Goal: Task Accomplishment & Management: Complete application form

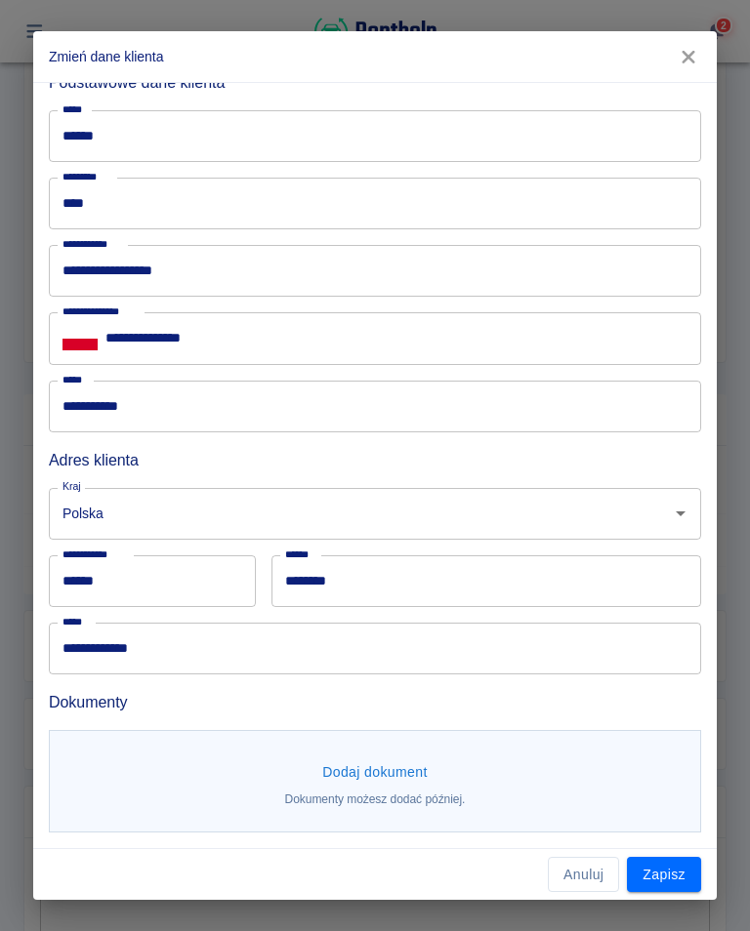
scroll to position [82, 0]
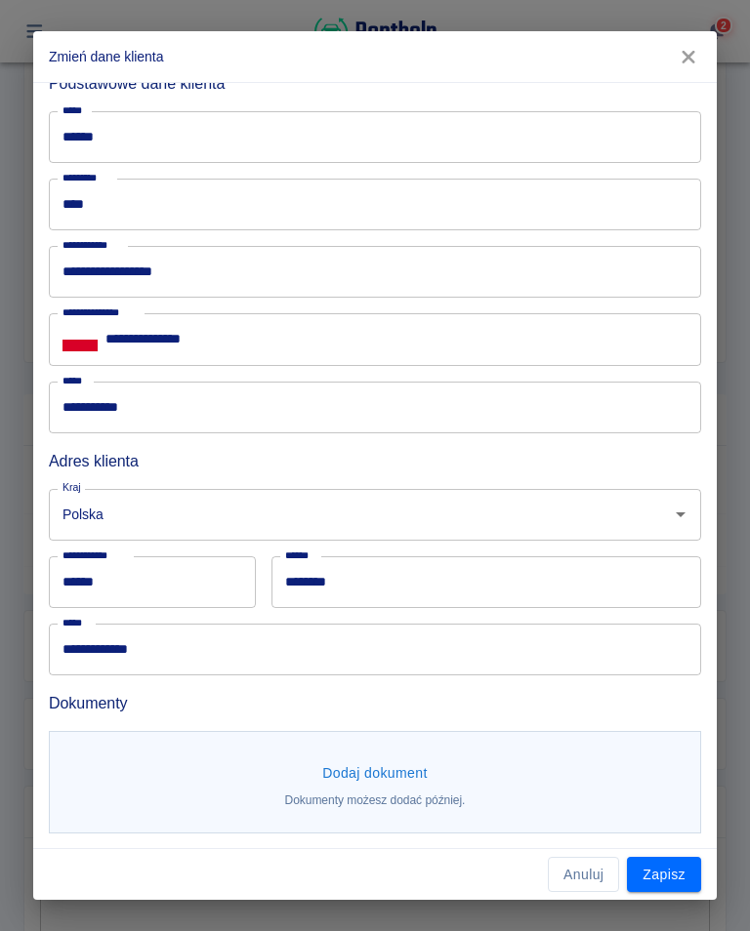
click at [368, 768] on button "Dodaj dokument" at bounding box center [374, 773] width 121 height 36
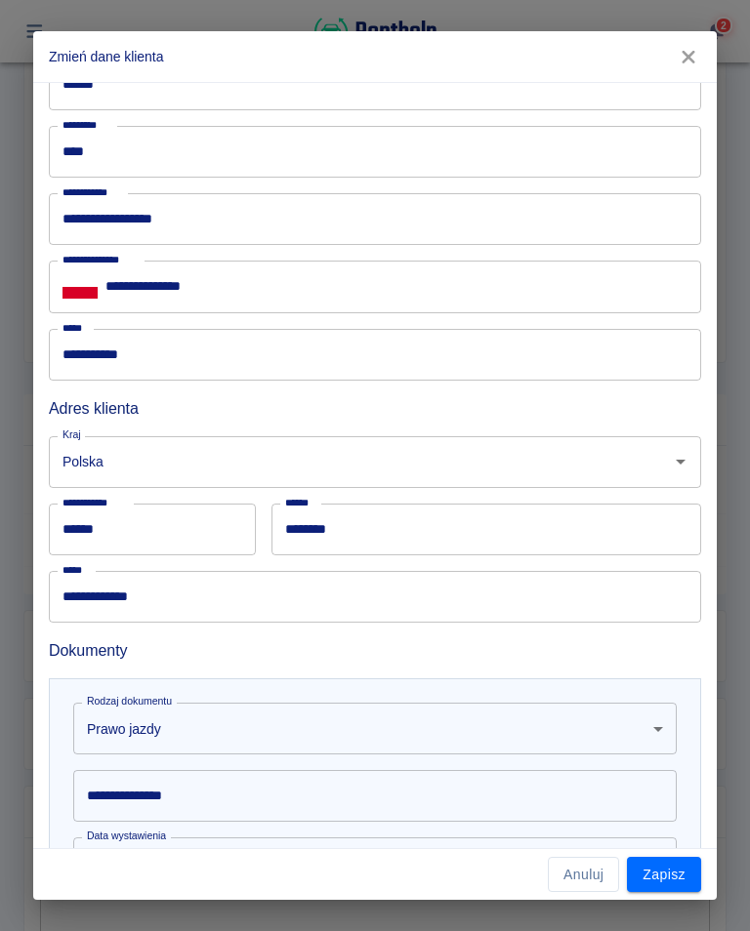
scroll to position [137, 0]
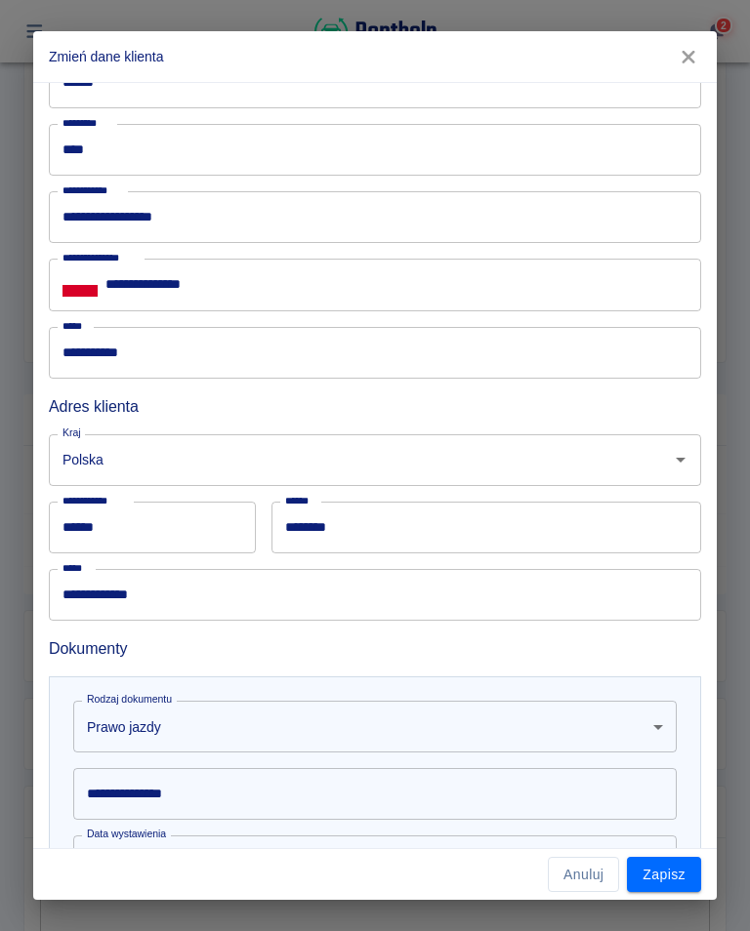
click at [155, 784] on input "**********" at bounding box center [374, 794] width 603 height 52
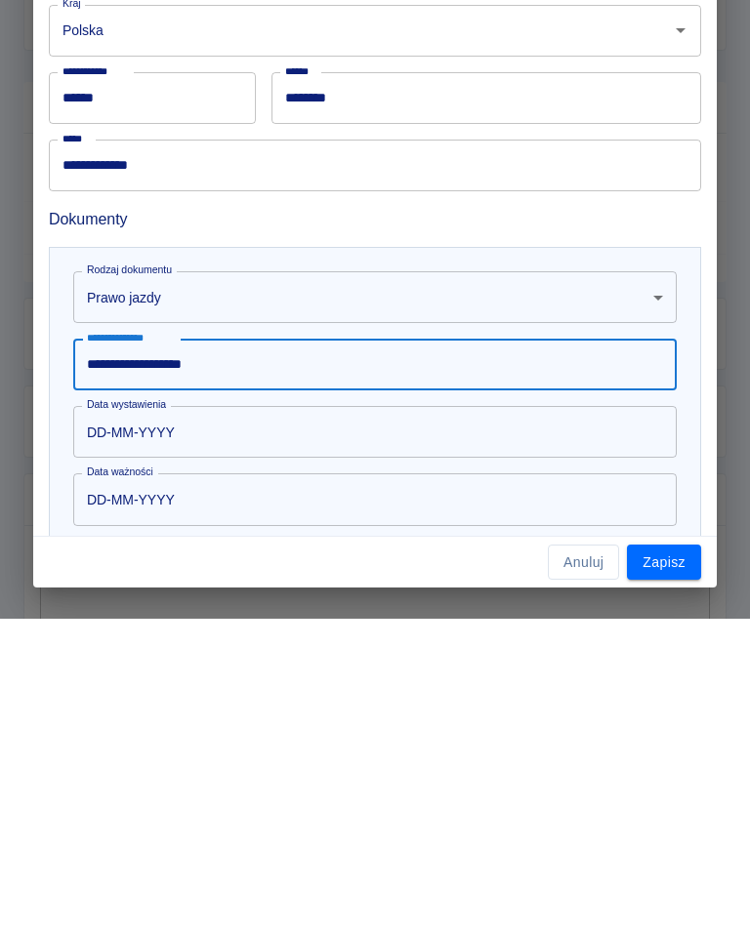
scroll to position [254, 0]
type input "**********"
click at [123, 718] on input "DD-MM-YYYY" at bounding box center [368, 744] width 590 height 52
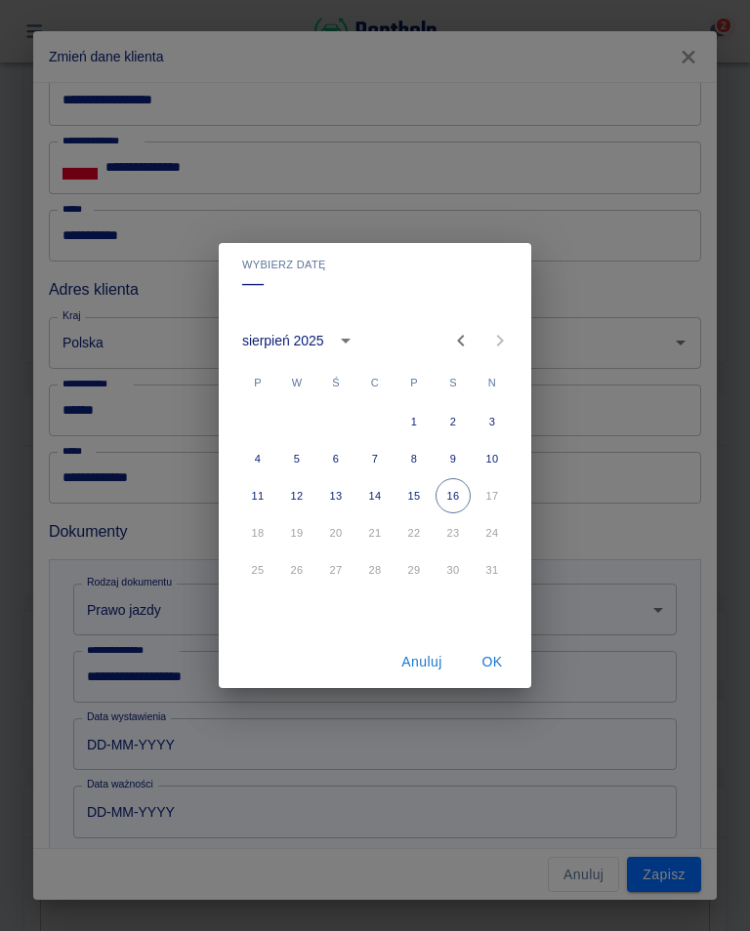
click at [332, 332] on button "calendar view is open, switch to year view" at bounding box center [345, 340] width 33 height 33
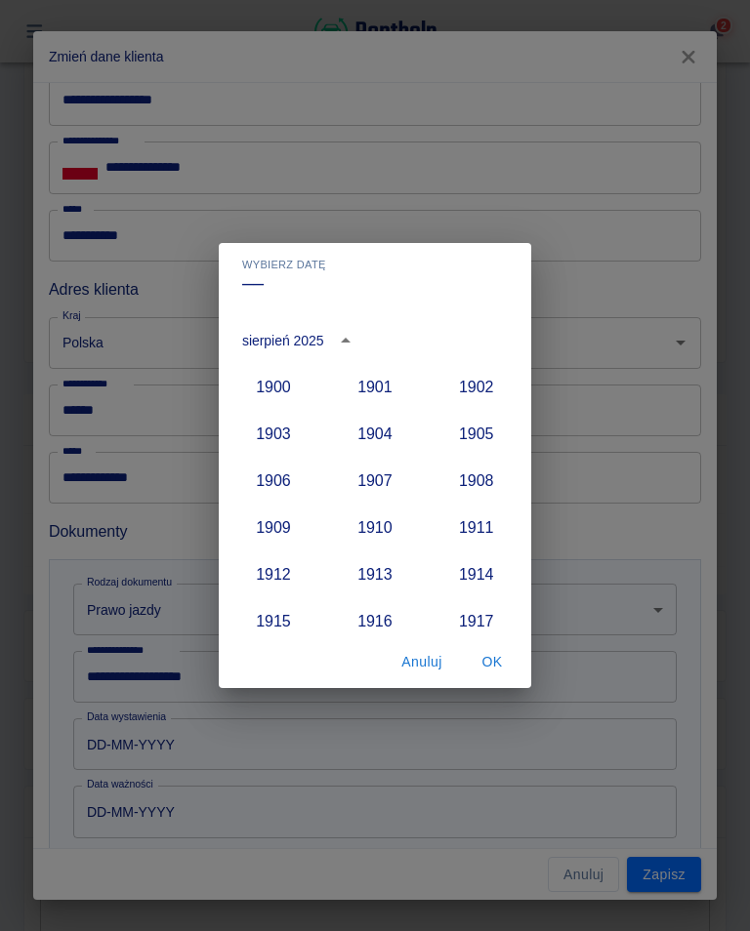
scroll to position [1808, 0]
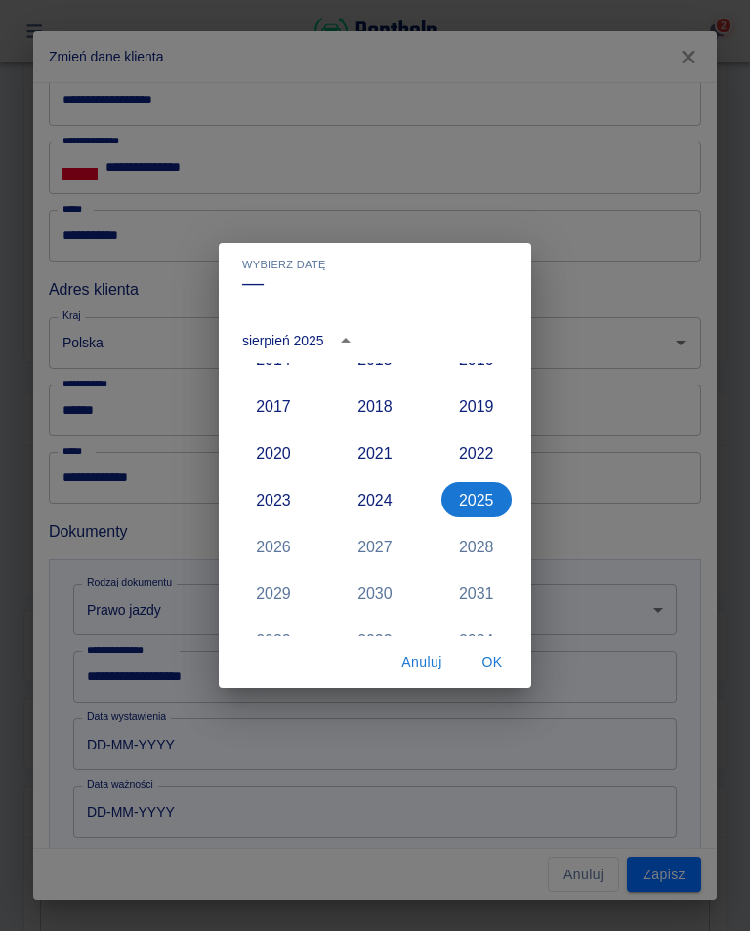
click at [271, 456] on button "2020" at bounding box center [273, 452] width 70 height 35
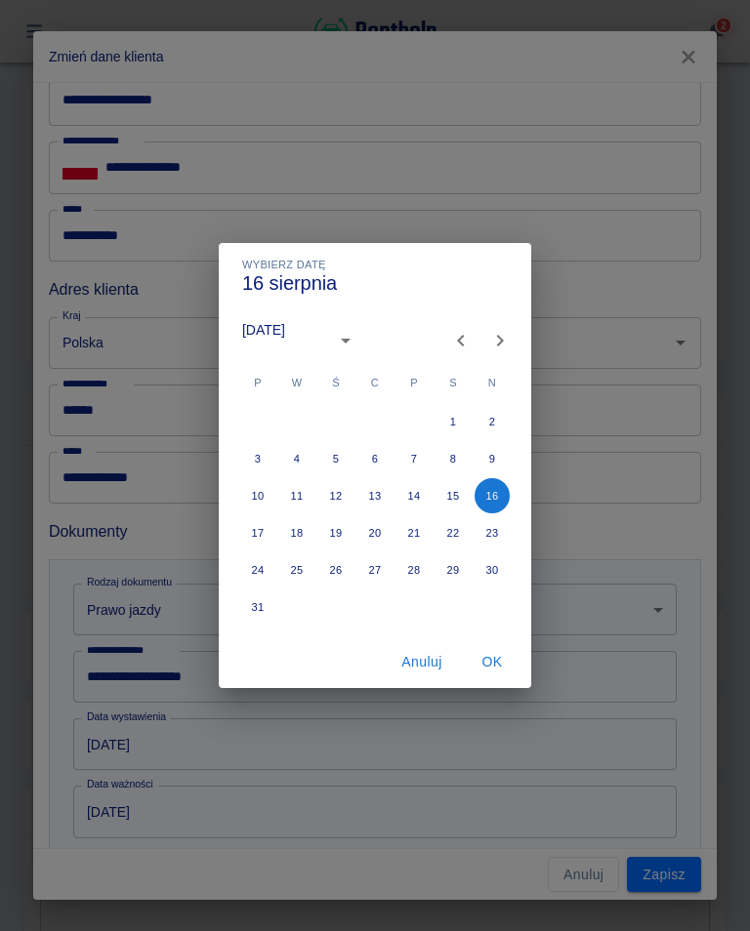
type input "[DATE]"
click at [458, 347] on icon "Previous month" at bounding box center [460, 340] width 23 height 23
click at [454, 352] on icon "Previous month" at bounding box center [460, 340] width 23 height 23
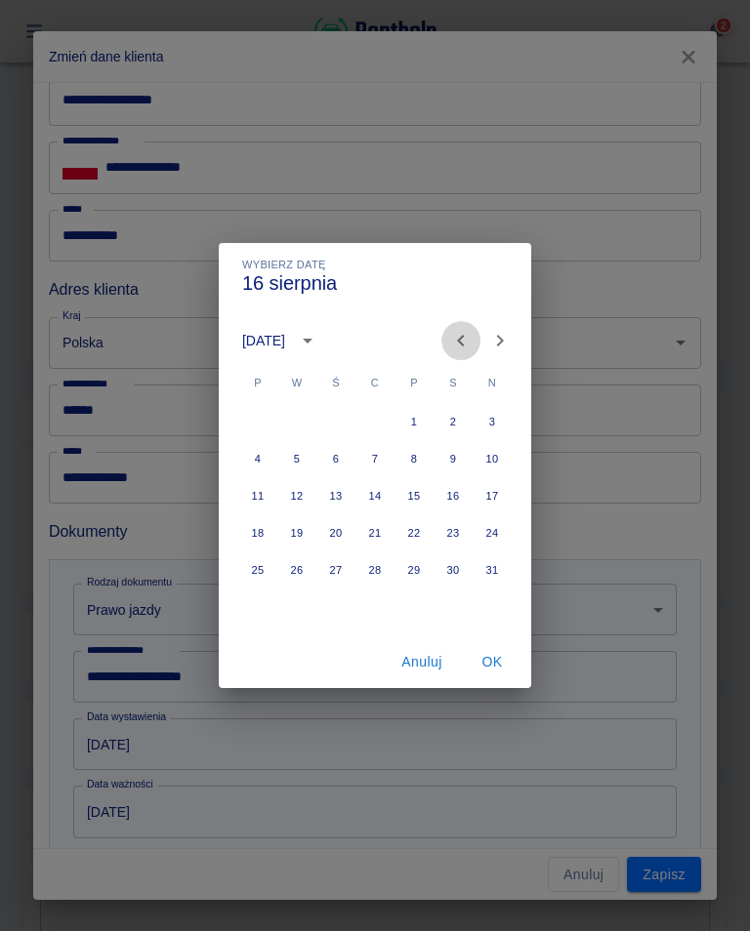
click at [455, 339] on icon "Previous month" at bounding box center [460, 340] width 23 height 23
click at [457, 343] on icon "Previous month" at bounding box center [460, 340] width 23 height 23
click at [451, 347] on icon "Previous month" at bounding box center [460, 340] width 23 height 23
click at [301, 573] on button "25" at bounding box center [296, 569] width 35 height 35
type input "[DATE]"
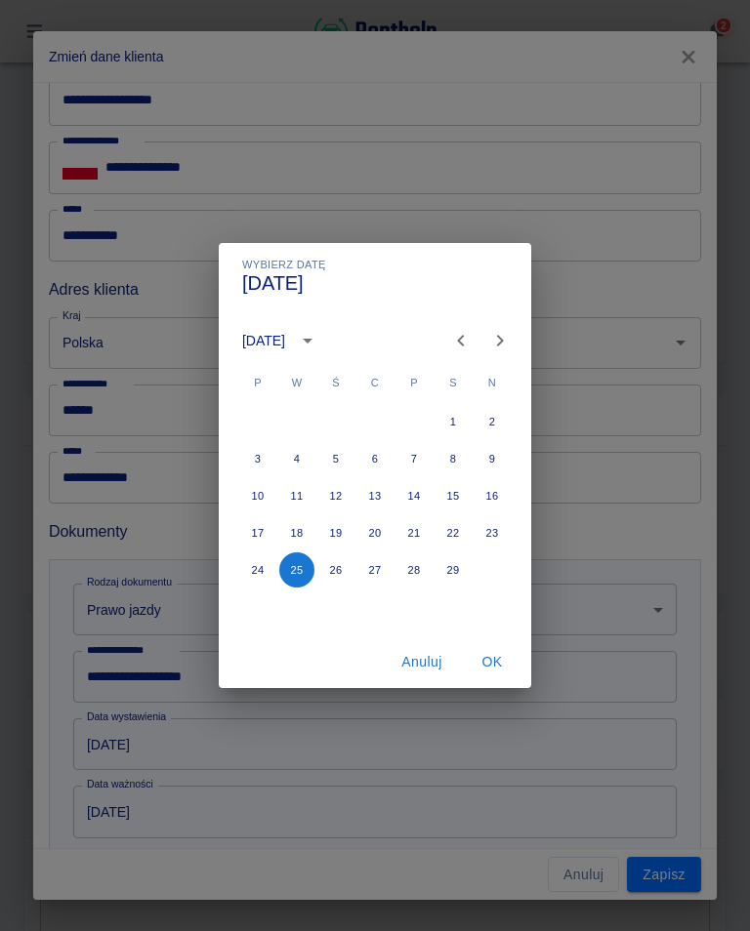
click at [496, 667] on button "OK" at bounding box center [492, 662] width 62 height 36
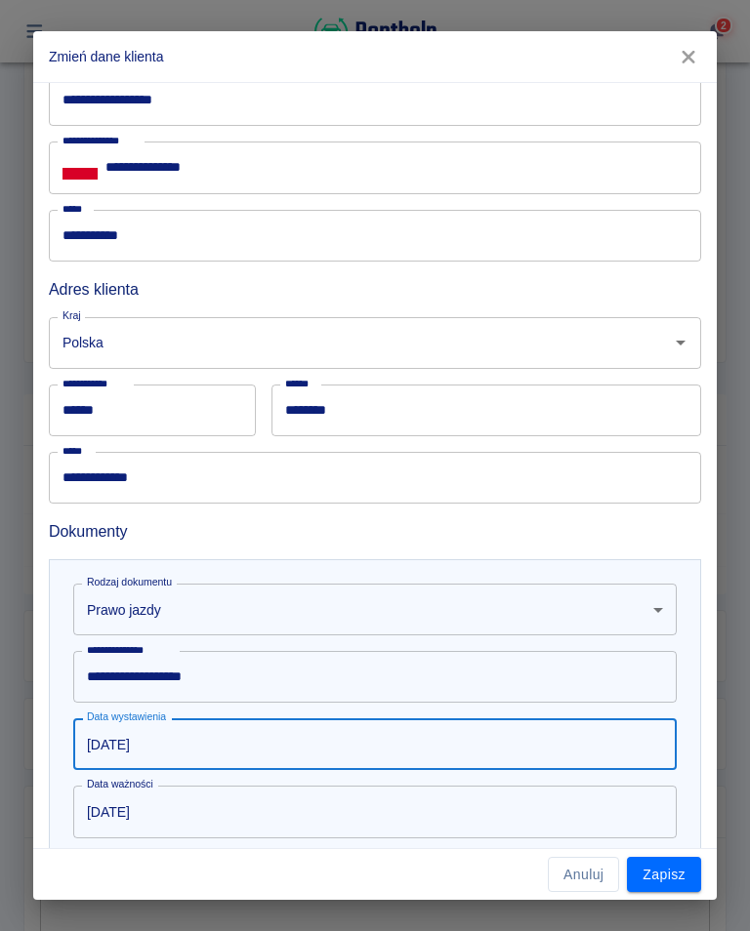
click at [174, 821] on input "[DATE]" at bounding box center [368, 812] width 590 height 52
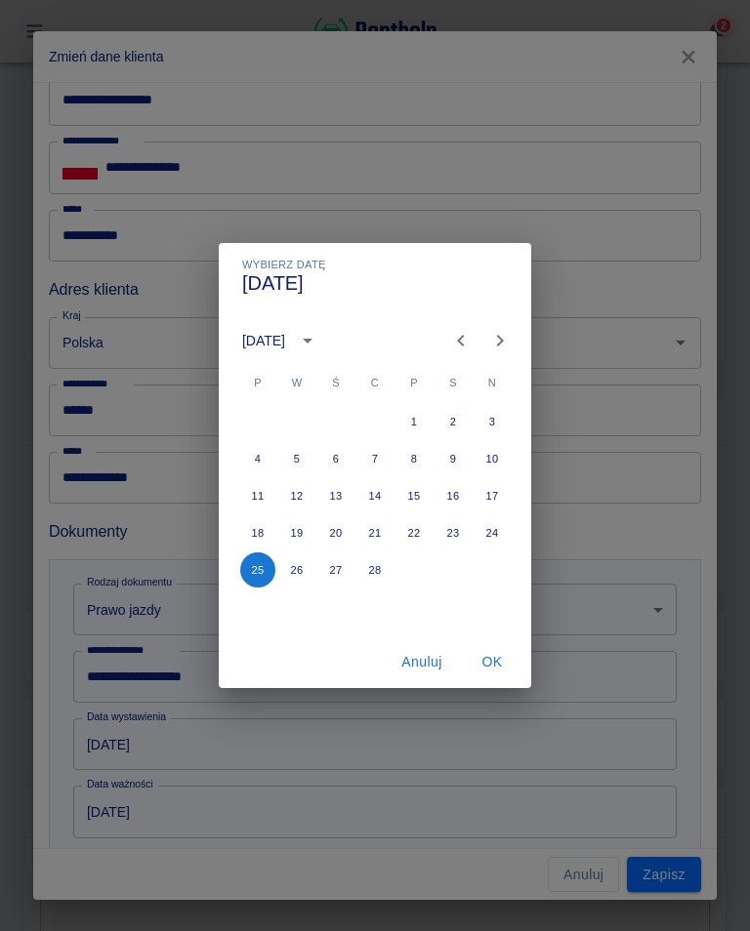
click at [319, 343] on icon "calendar view is open, switch to year view" at bounding box center [307, 340] width 23 height 23
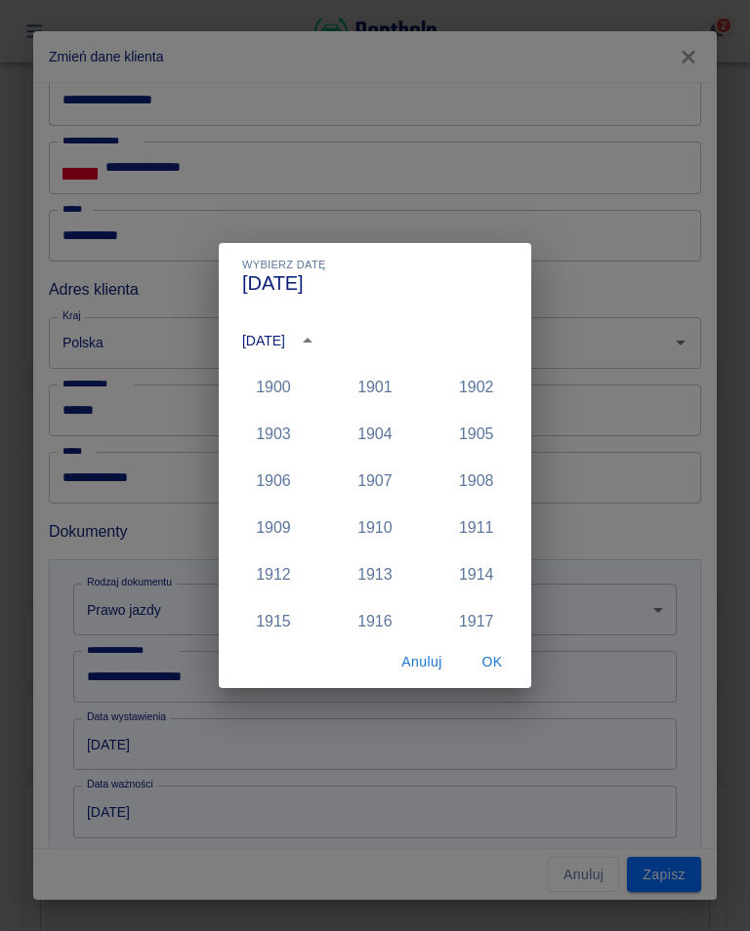
scroll to position [1901, 0]
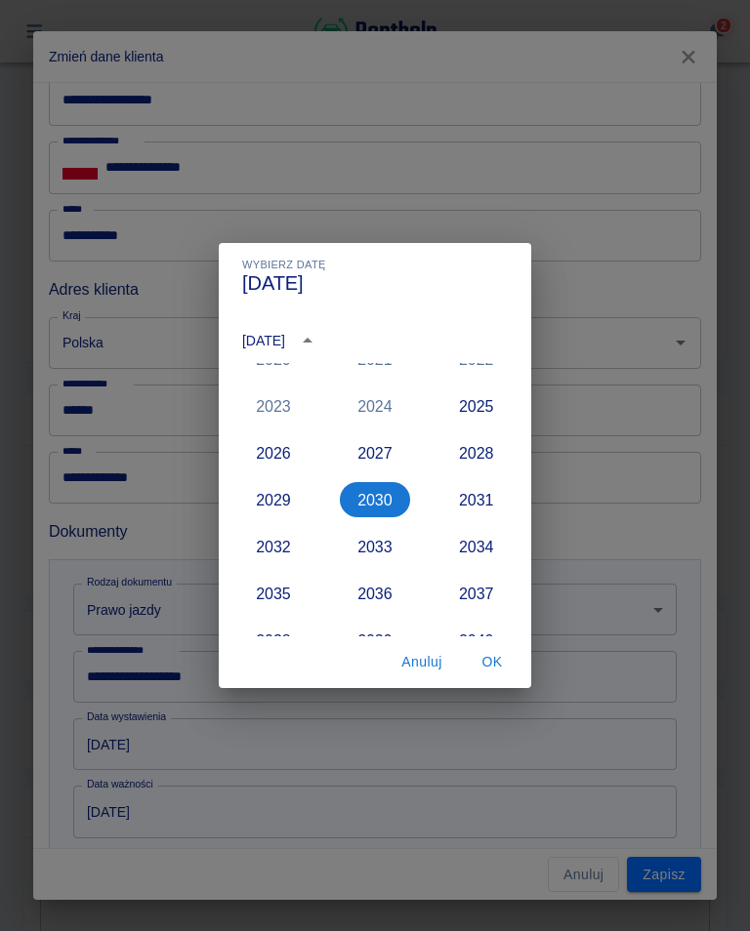
click at [278, 494] on button "2029" at bounding box center [273, 499] width 70 height 35
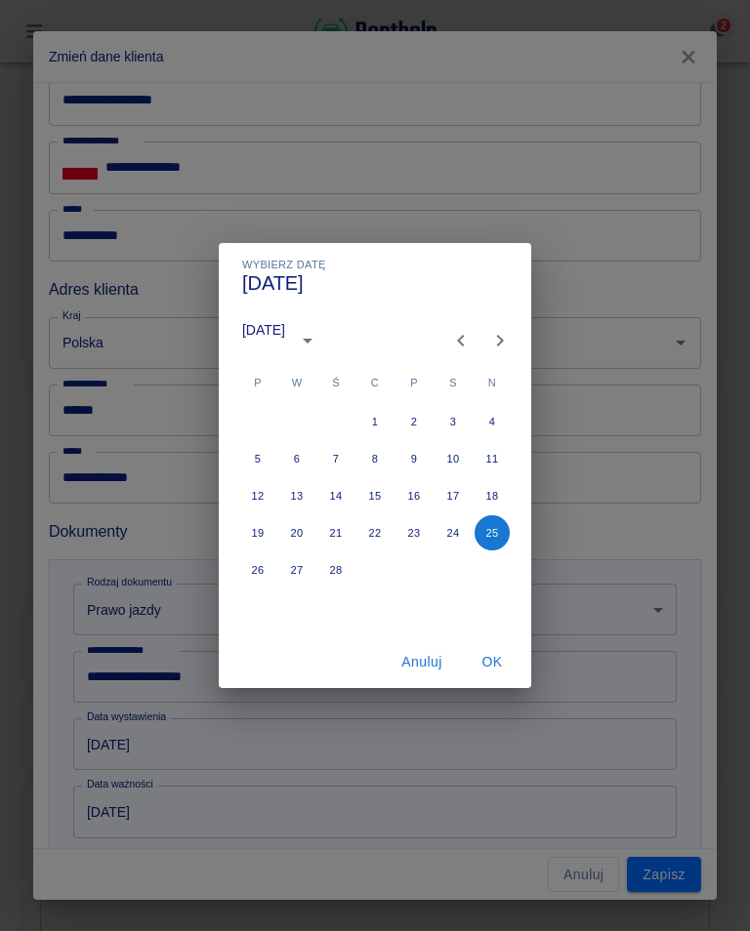
type input "[DATE]"
click at [498, 663] on button "OK" at bounding box center [492, 662] width 62 height 36
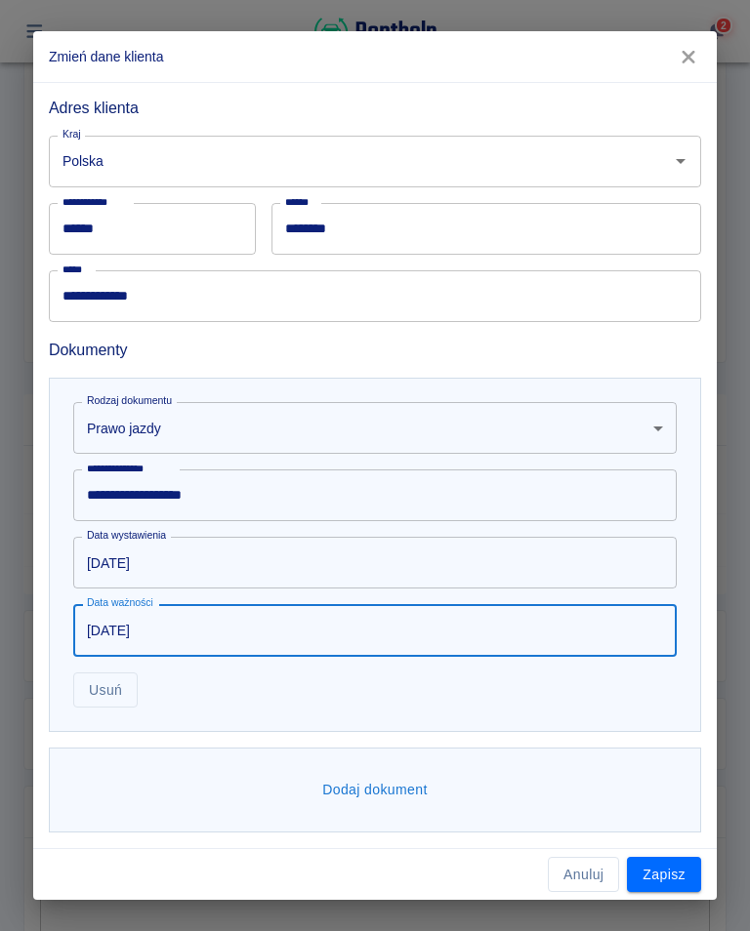
scroll to position [434, 0]
click at [673, 878] on button "Zapisz" at bounding box center [664, 875] width 74 height 36
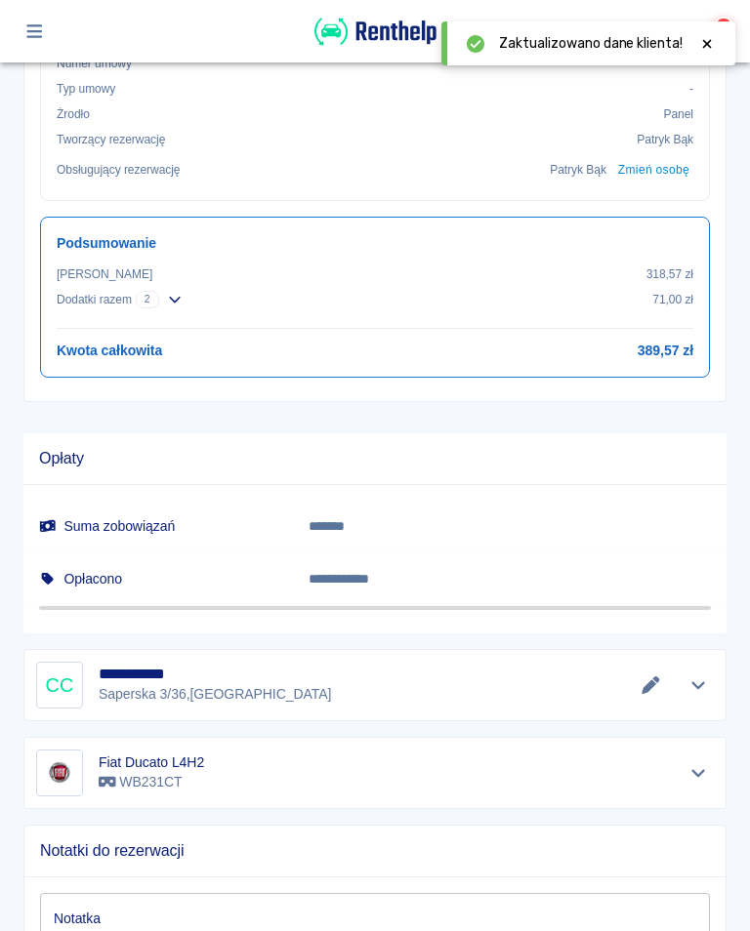
scroll to position [841, 0]
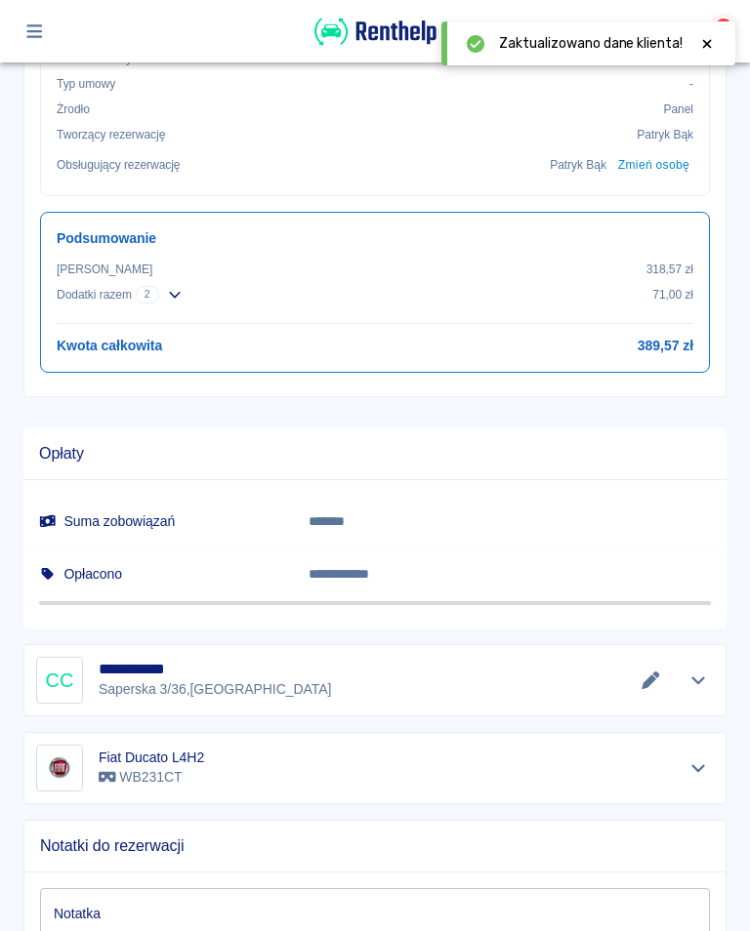
click at [646, 682] on icon "Edytuj dane" at bounding box center [650, 681] width 18 height 18
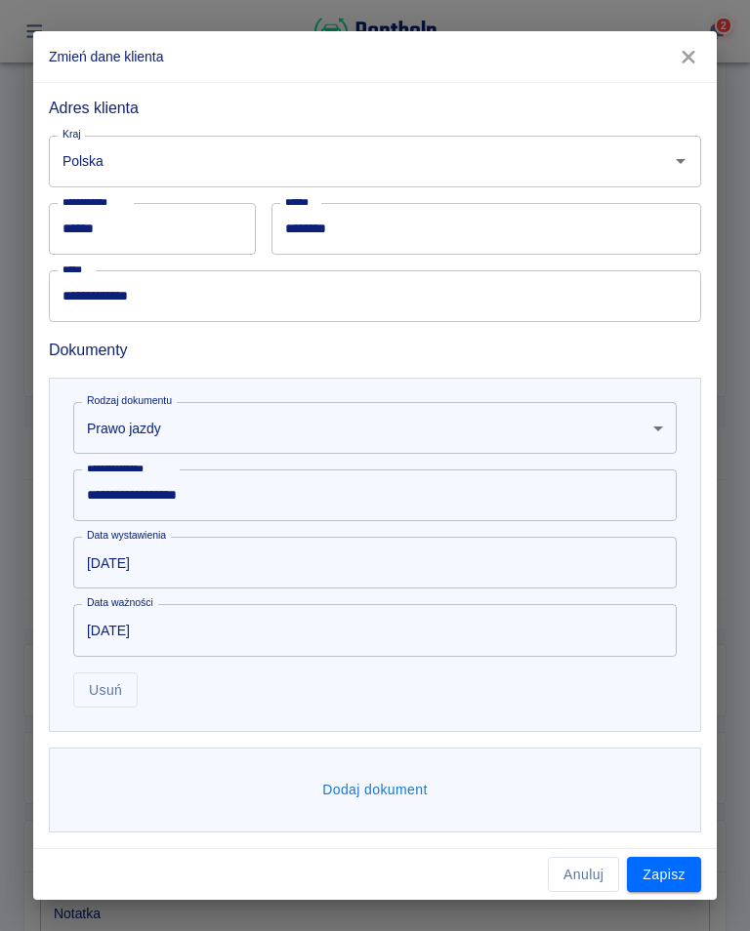
scroll to position [434, 0]
click at [376, 793] on button "Dodaj dokument" at bounding box center [374, 791] width 121 height 36
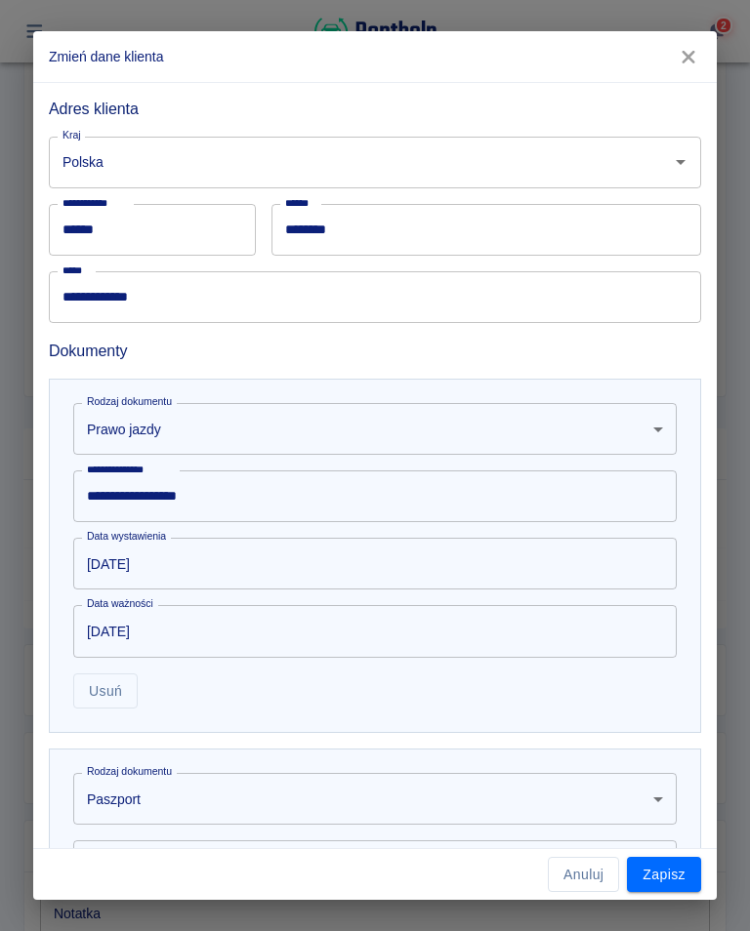
click at [656, 805] on body "Używamy plików Cookies, by zapewnić Ci najlepsze możliwe doświadczenie. Aby dow…" at bounding box center [375, 465] width 750 height 931
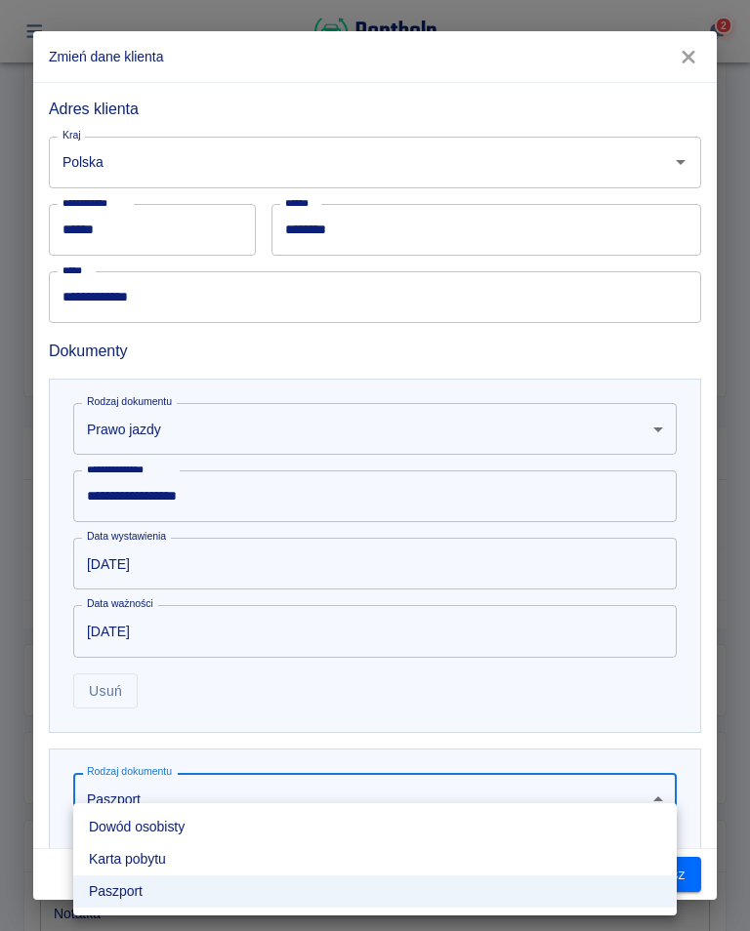
click at [171, 831] on li "Dowód osobisty" at bounding box center [374, 827] width 603 height 32
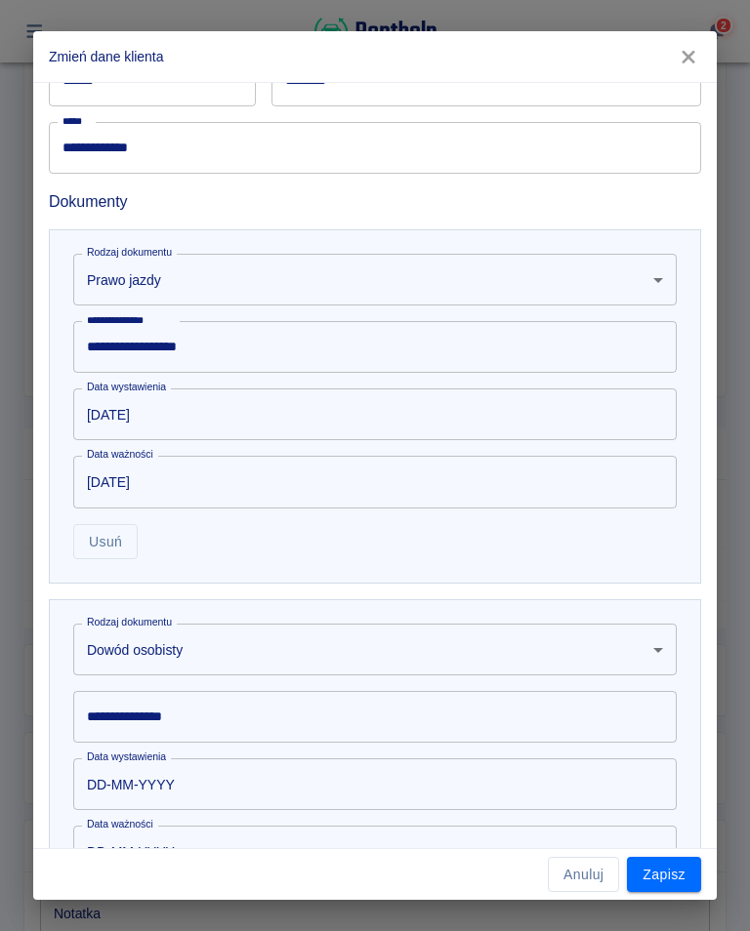
scroll to position [599, 0]
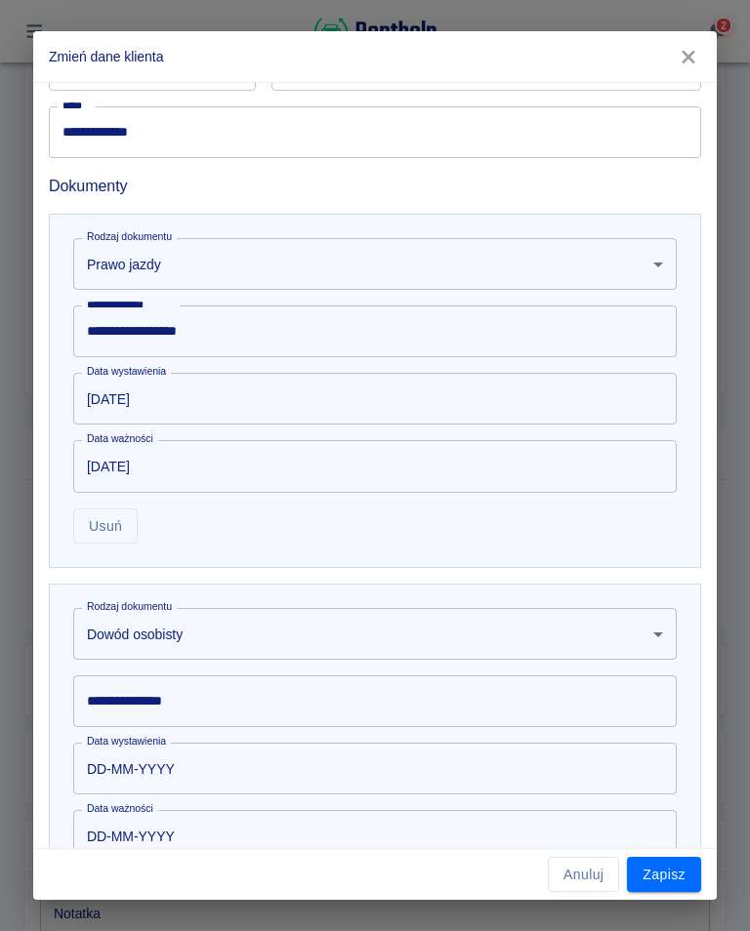
click at [146, 695] on div "**********" at bounding box center [374, 701] width 603 height 52
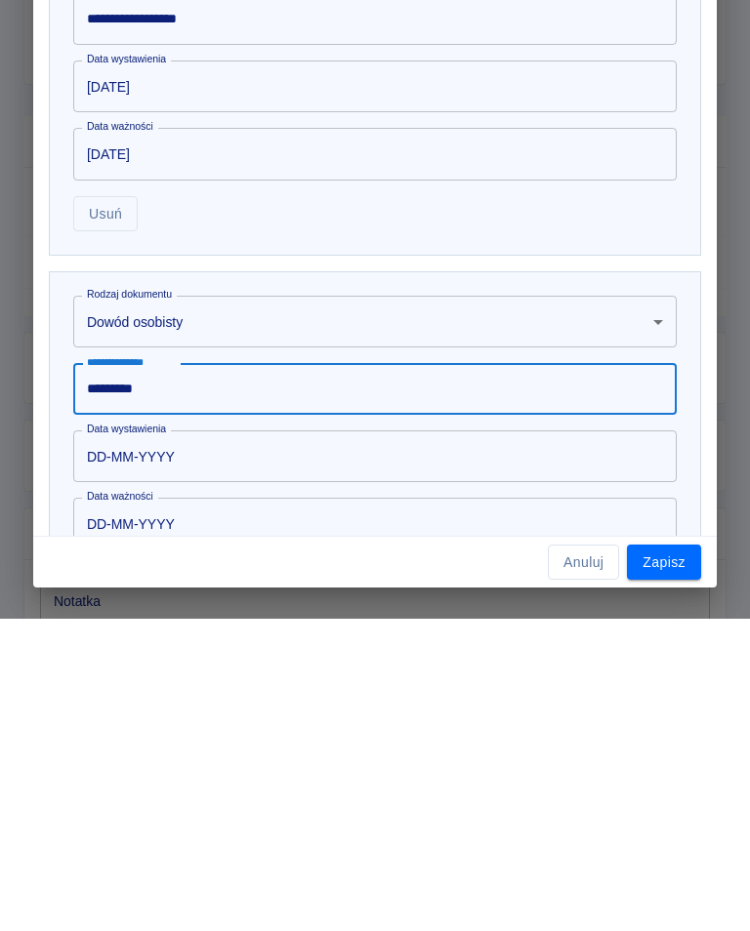
type input "*********"
click at [164, 743] on input "DD-MM-YYYY" at bounding box center [368, 769] width 590 height 52
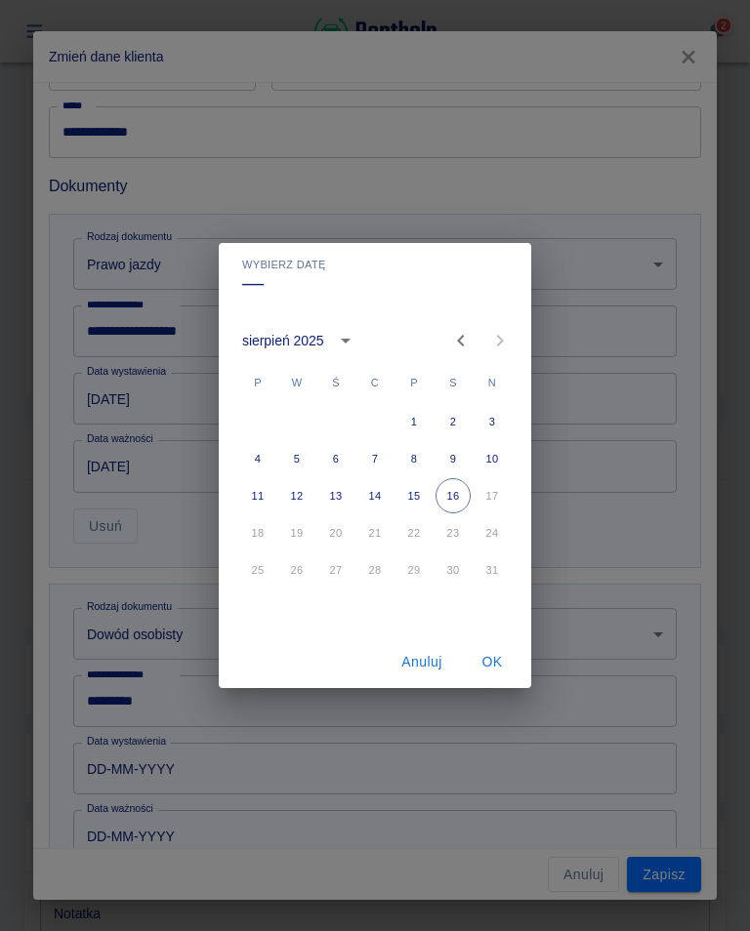
click at [350, 336] on icon "calendar view is open, switch to year view" at bounding box center [345, 340] width 23 height 23
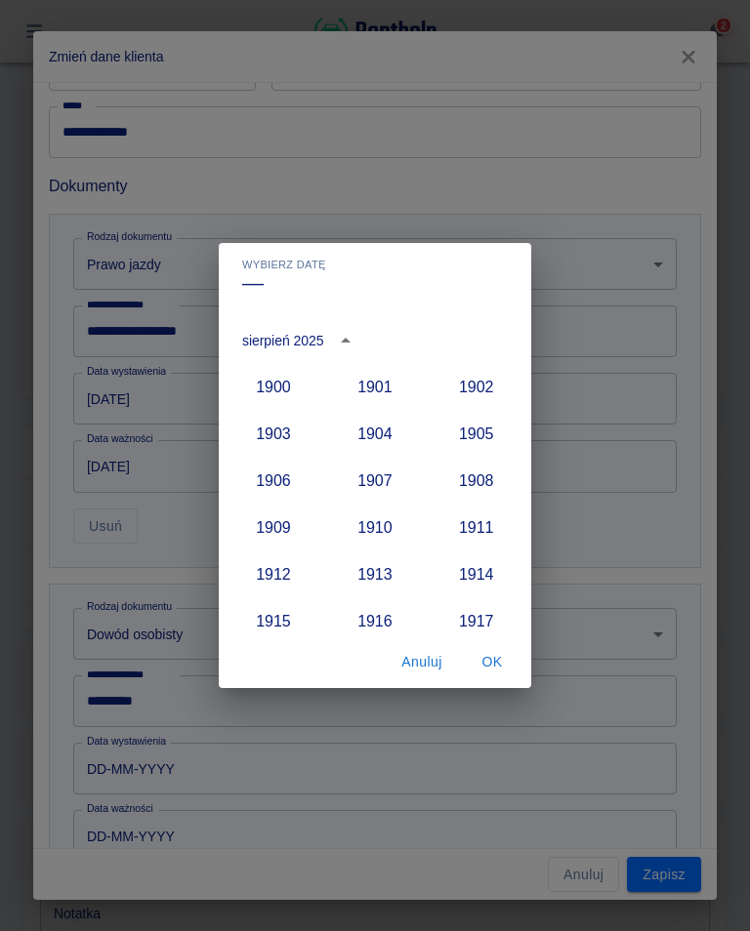
scroll to position [1808, 0]
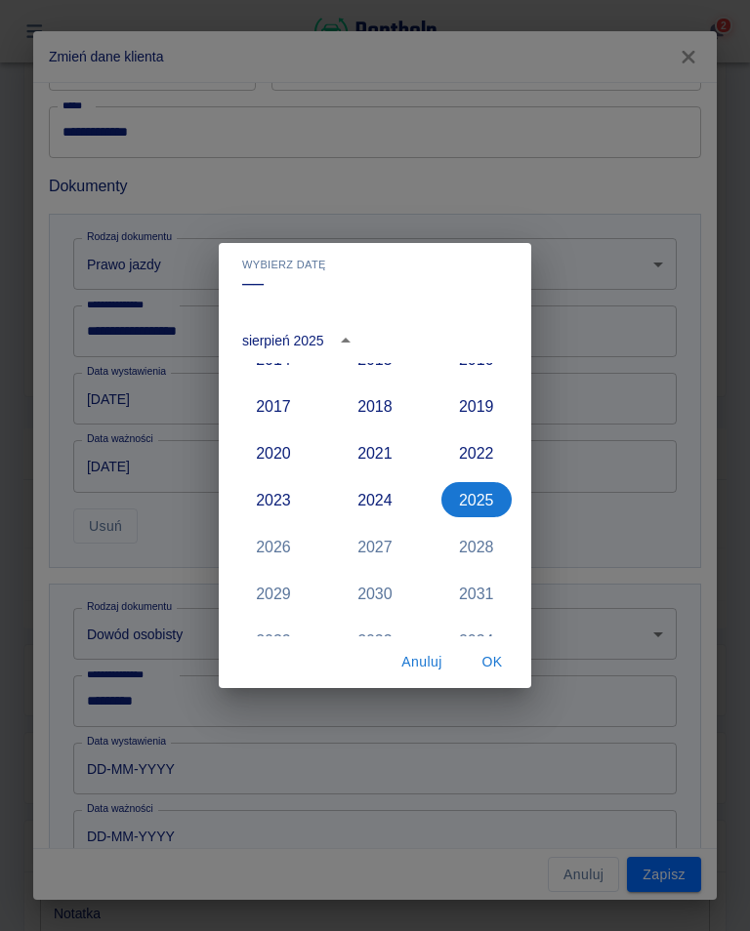
click at [488, 458] on button "2022" at bounding box center [476, 452] width 70 height 35
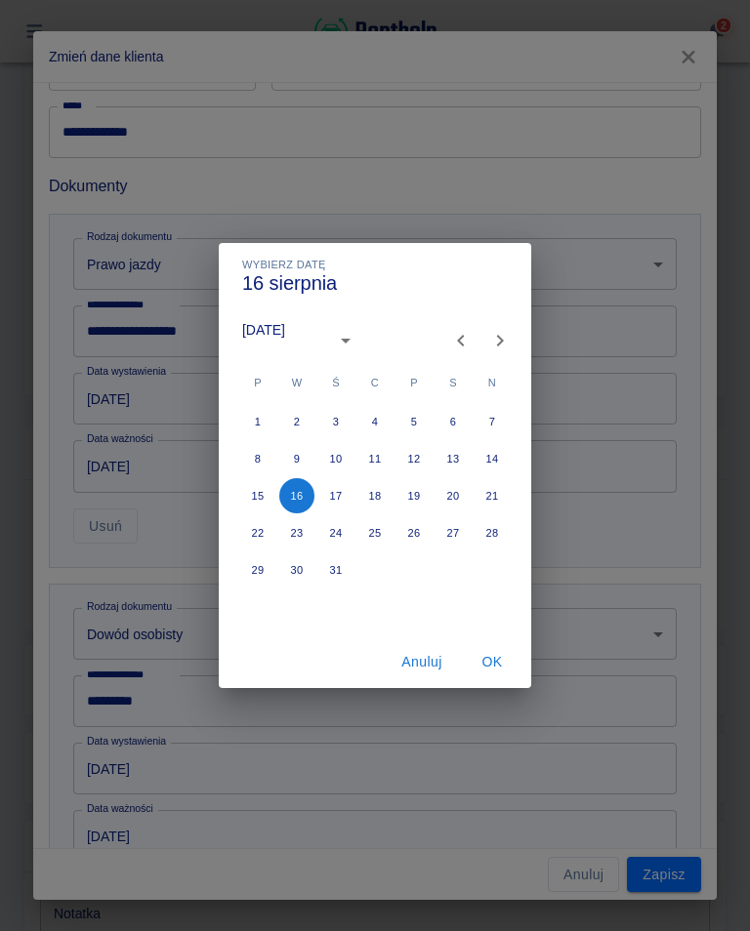
type input "[DATE]"
click at [459, 342] on icon "Previous month" at bounding box center [460, 341] width 7 height 12
click at [458, 342] on icon "Previous month" at bounding box center [460, 341] width 7 height 12
click at [465, 345] on icon "Previous month" at bounding box center [460, 340] width 23 height 23
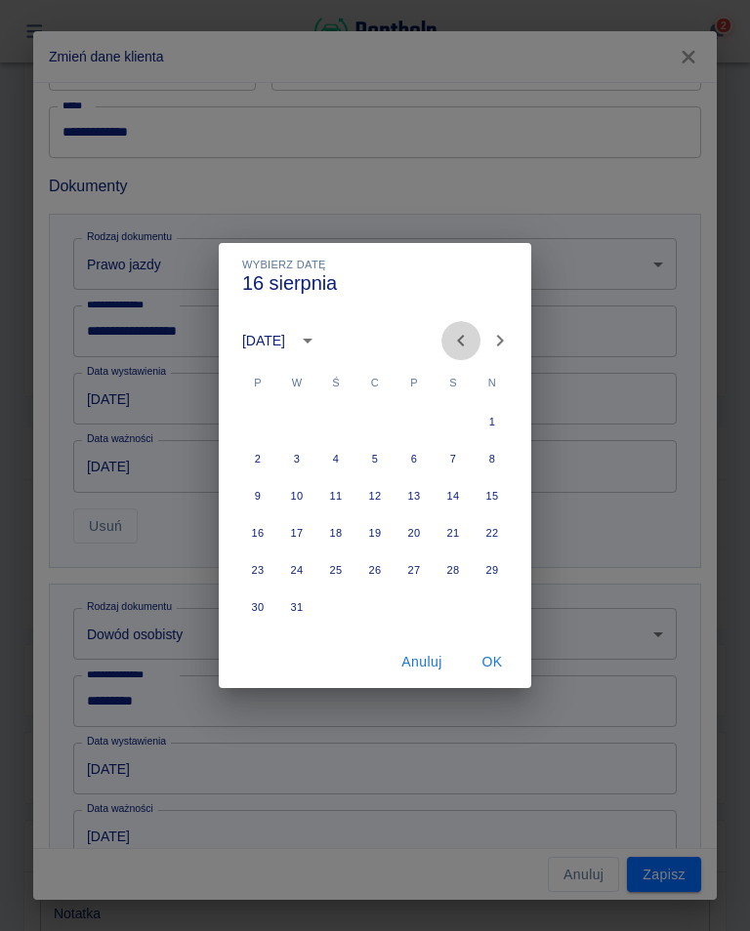
click at [465, 339] on icon "Previous month" at bounding box center [460, 340] width 23 height 23
click at [460, 342] on icon "Previous month" at bounding box center [460, 341] width 7 height 12
click at [304, 540] on button "22" at bounding box center [296, 532] width 35 height 35
type input "[DATE]"
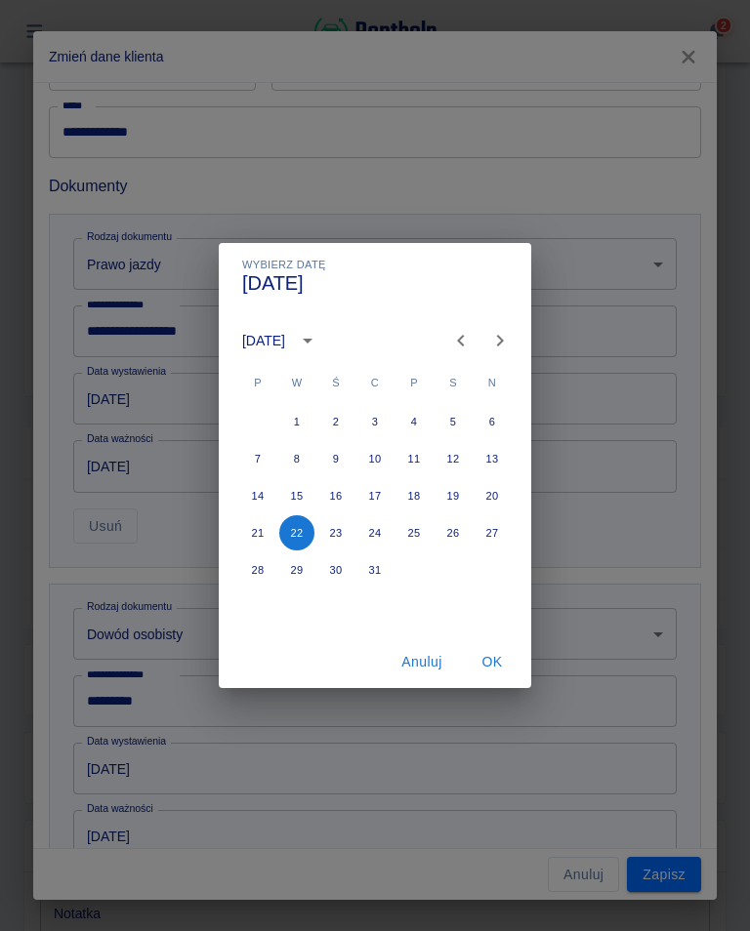
click at [495, 675] on button "OK" at bounding box center [492, 662] width 62 height 36
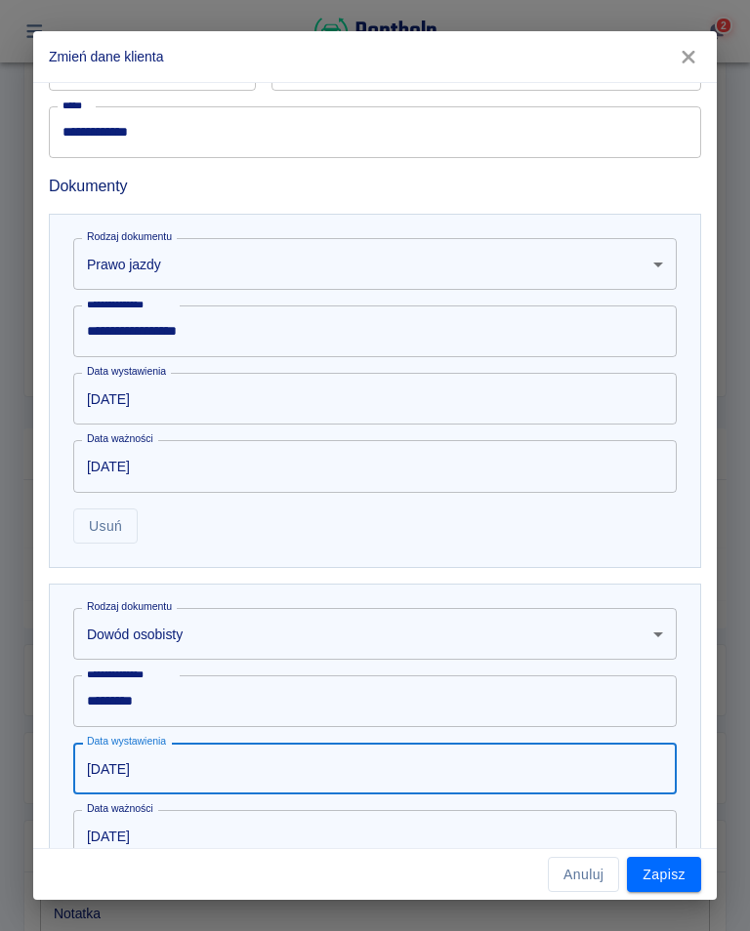
click at [669, 881] on button "Zapisz" at bounding box center [664, 875] width 74 height 36
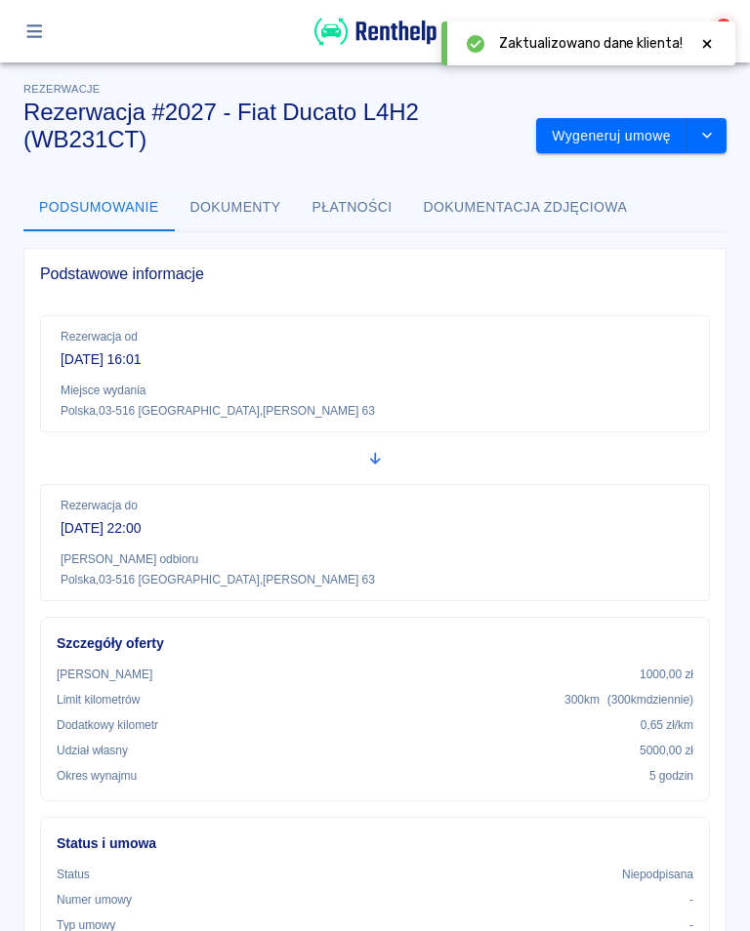
scroll to position [0, 0]
click at [599, 132] on button "Wygeneruj umowę" at bounding box center [611, 136] width 151 height 36
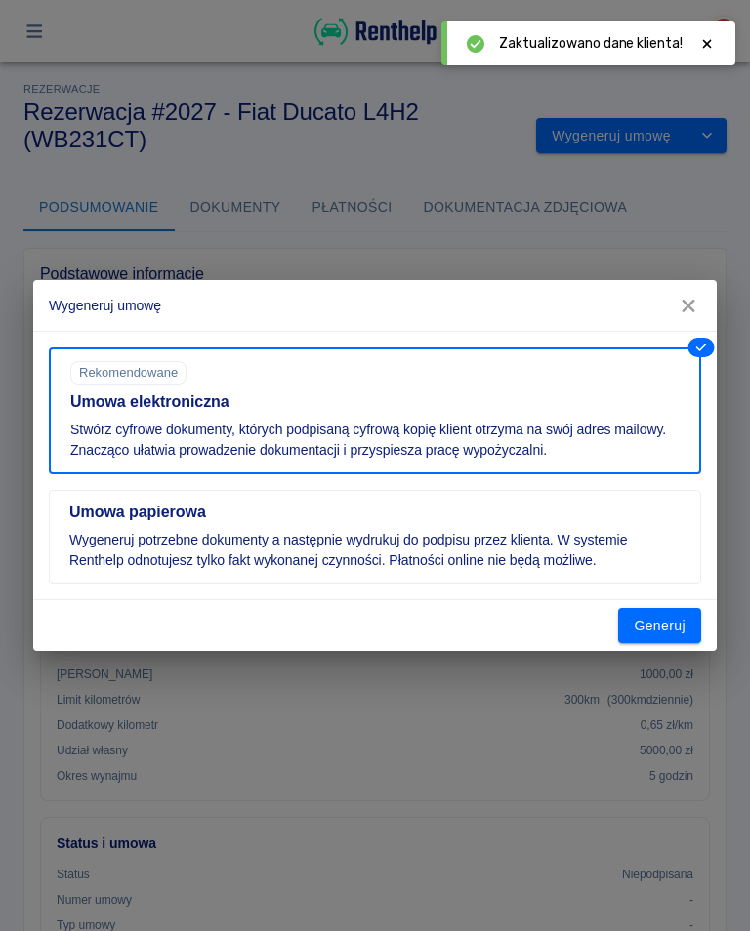
click at [665, 624] on button "Generuj" at bounding box center [659, 626] width 83 height 36
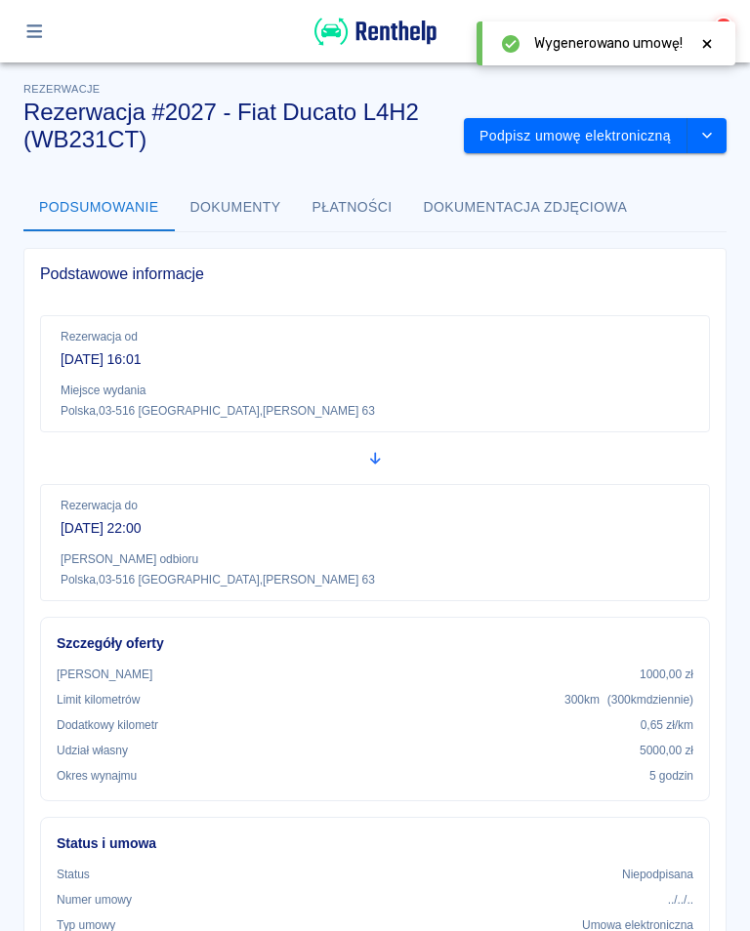
click at [625, 127] on button "Podpisz umowę elektroniczną" at bounding box center [576, 136] width 224 height 36
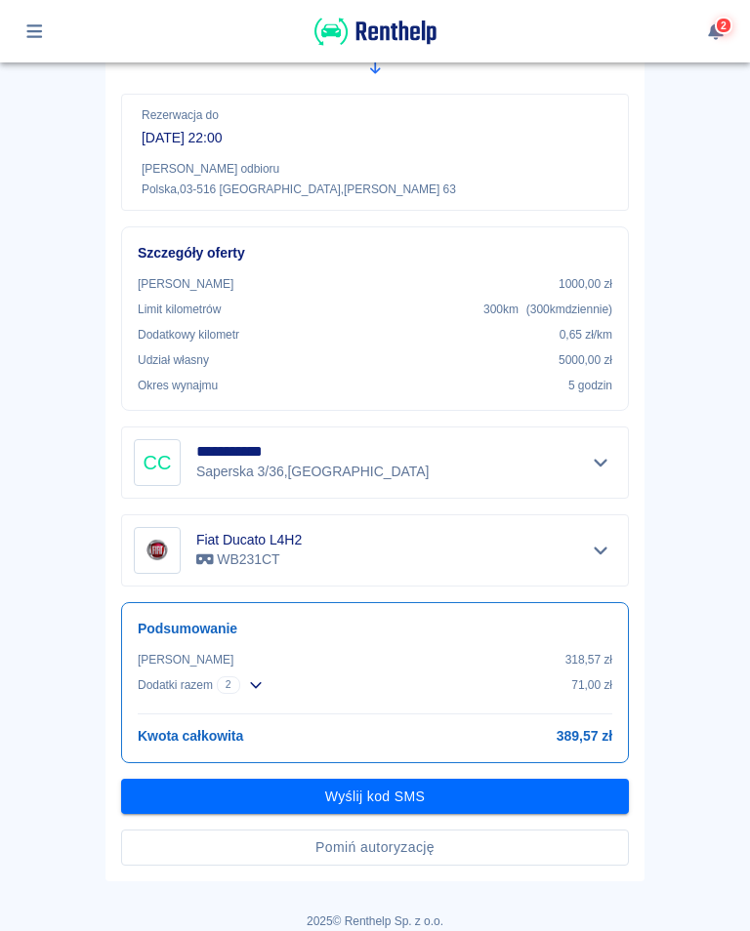
scroll to position [339, 0]
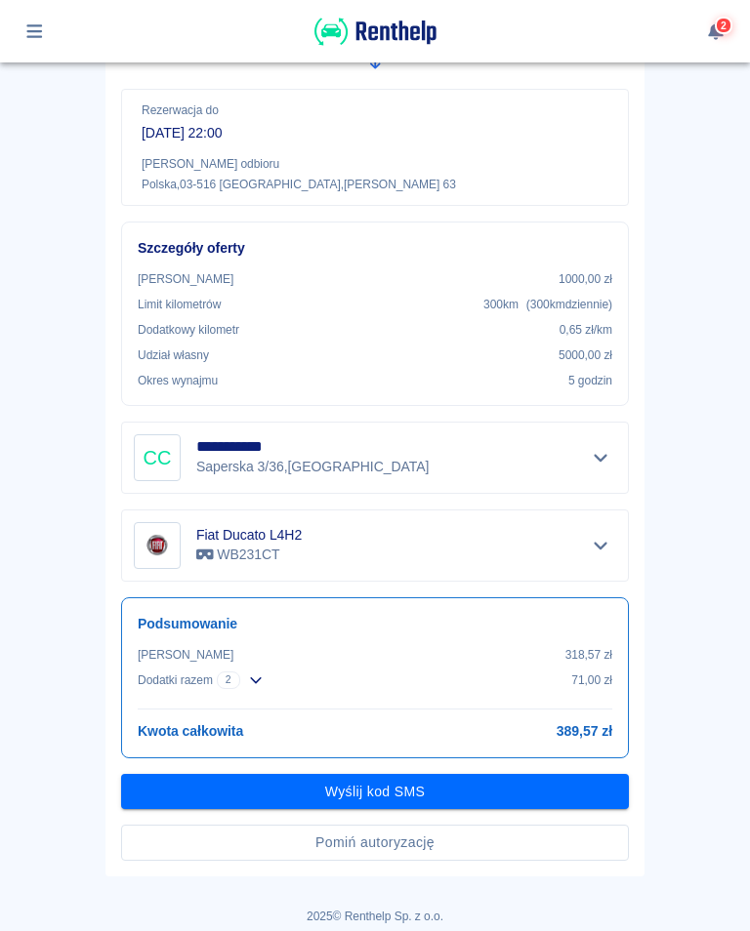
click at [347, 795] on button "Wyślij kod SMS" at bounding box center [375, 792] width 508 height 36
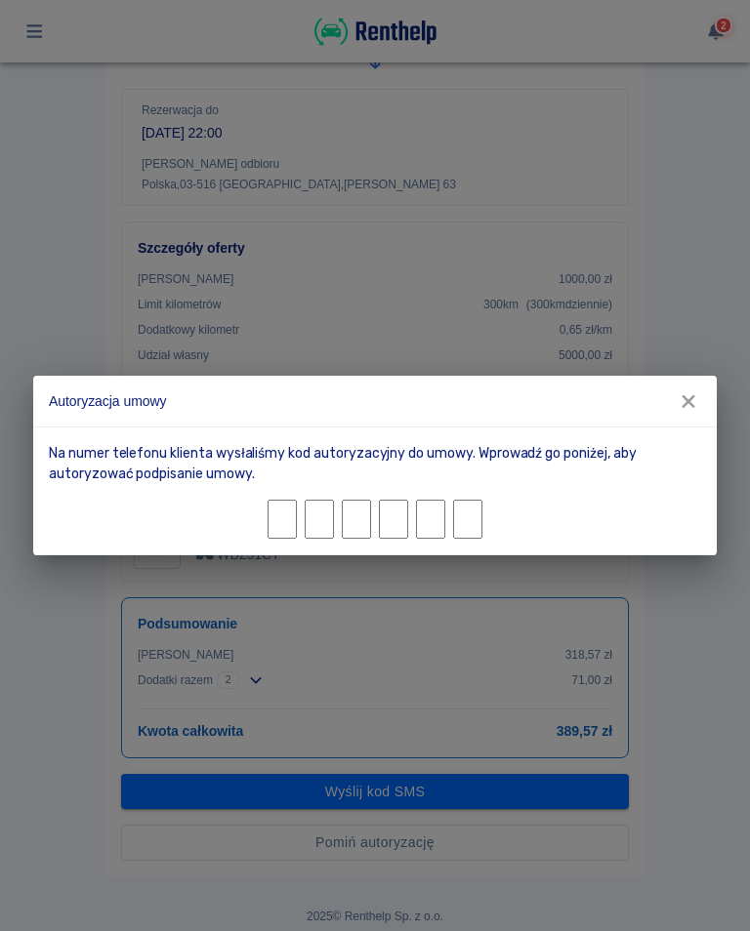
click at [711, 751] on div "Autoryzacja umowy Na numer telefonu klienta wysłaliśmy kod autoryzacyjny do umo…" at bounding box center [375, 465] width 750 height 931
click at [291, 518] on input "Character 1." at bounding box center [281, 519] width 29 height 39
type input "0"
type input "6"
type input "0"
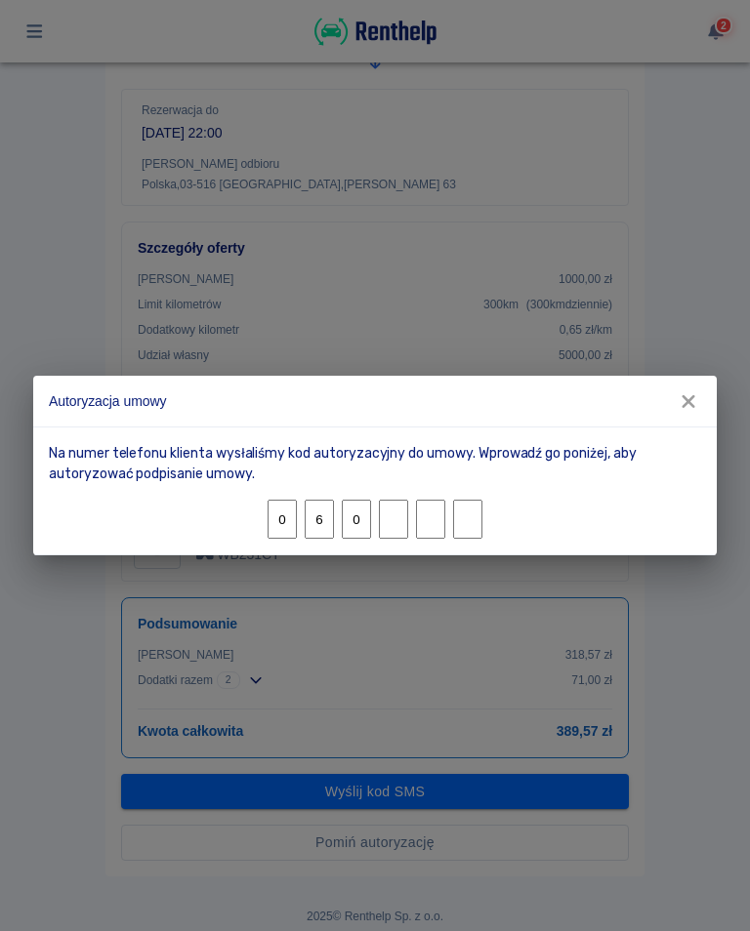
type input "4"
type input "2"
type input "0"
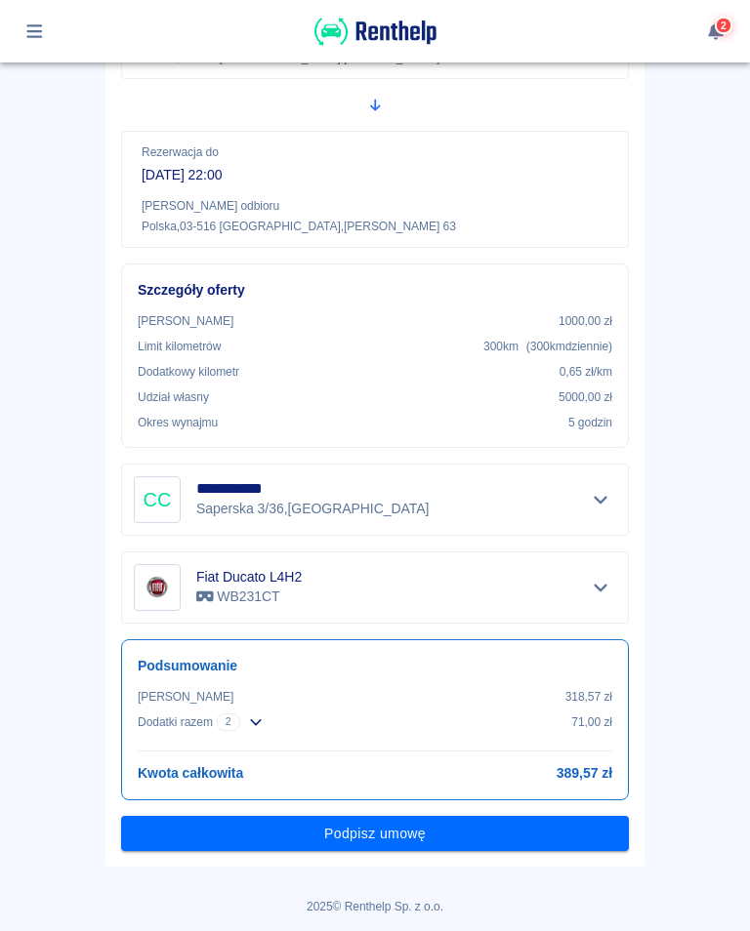
scroll to position [295, 0]
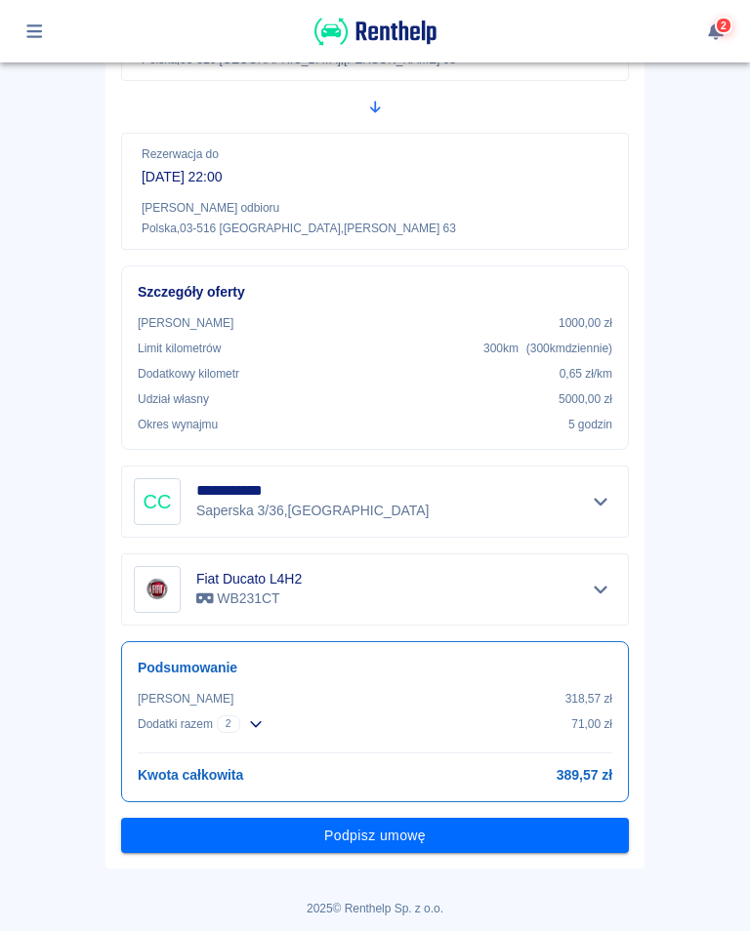
click at [376, 850] on button "Podpisz umowę" at bounding box center [375, 836] width 508 height 36
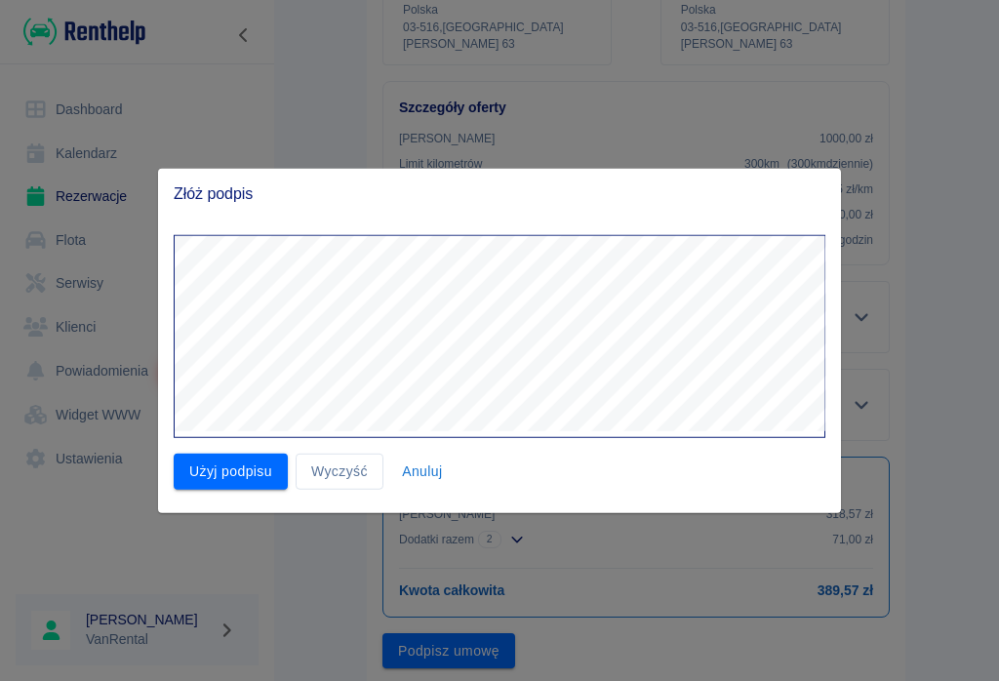
click at [236, 464] on button "Użyj podpisu" at bounding box center [231, 472] width 114 height 36
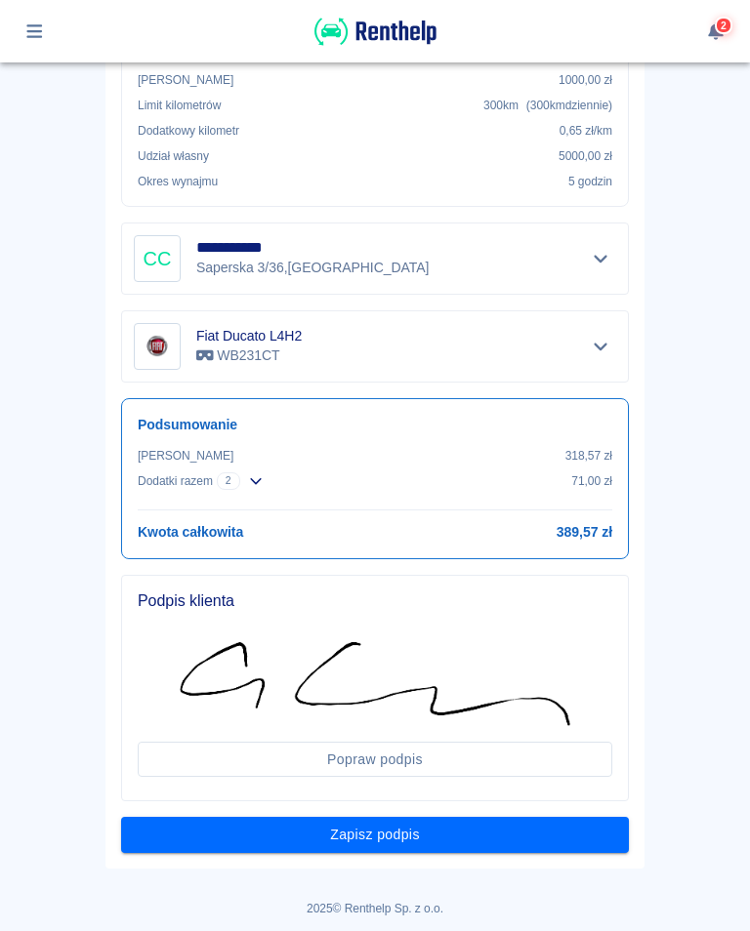
scroll to position [537, 0]
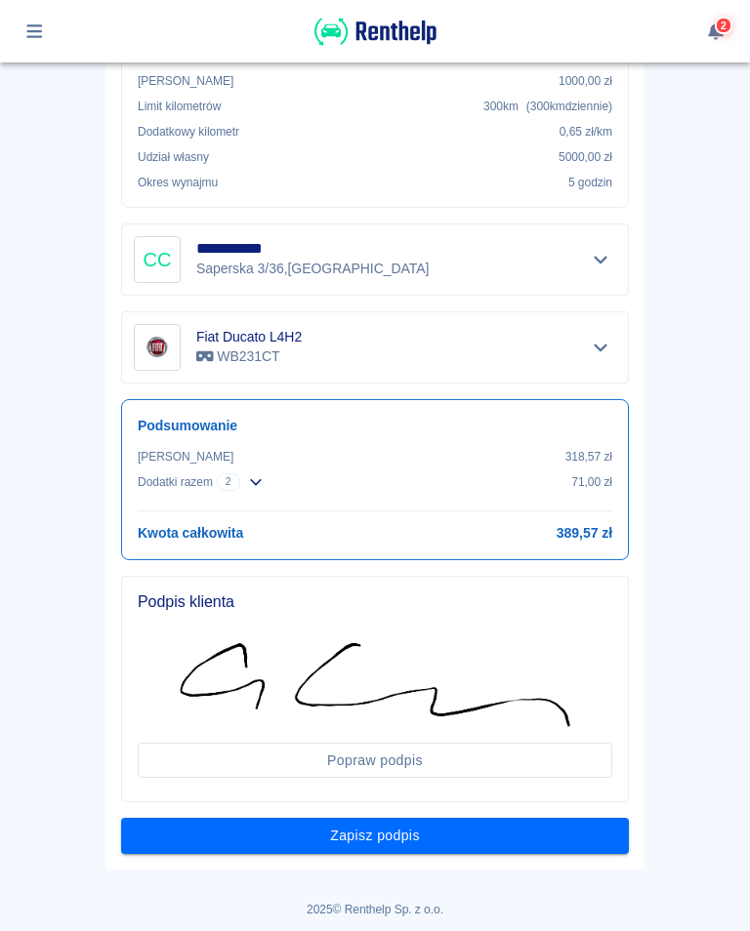
click at [372, 834] on button "Zapisz podpis" at bounding box center [375, 836] width 508 height 36
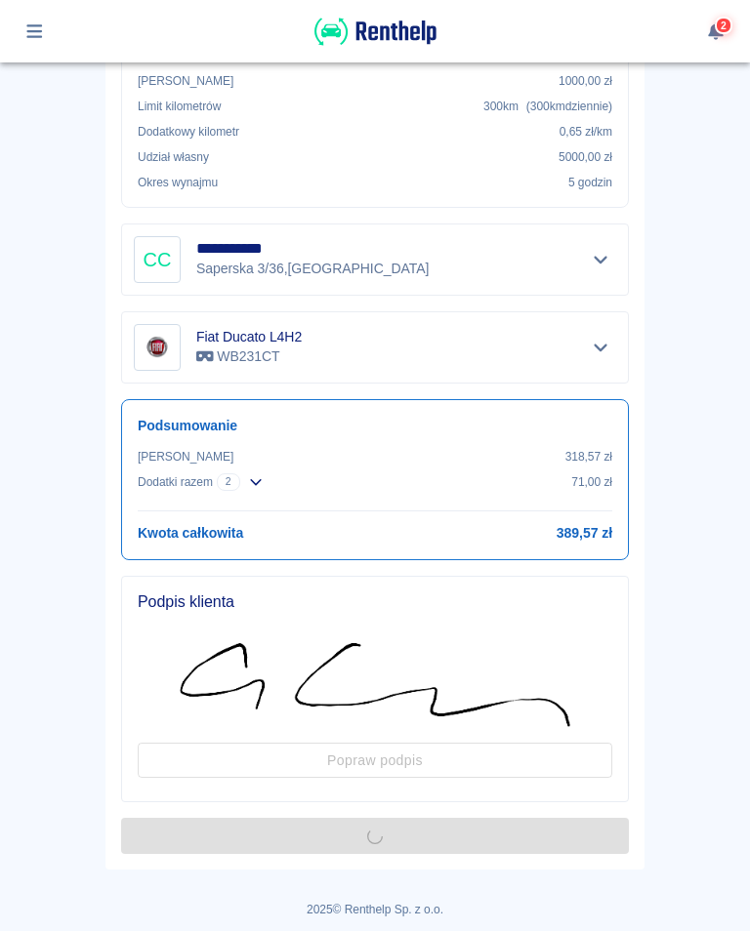
scroll to position [0, 0]
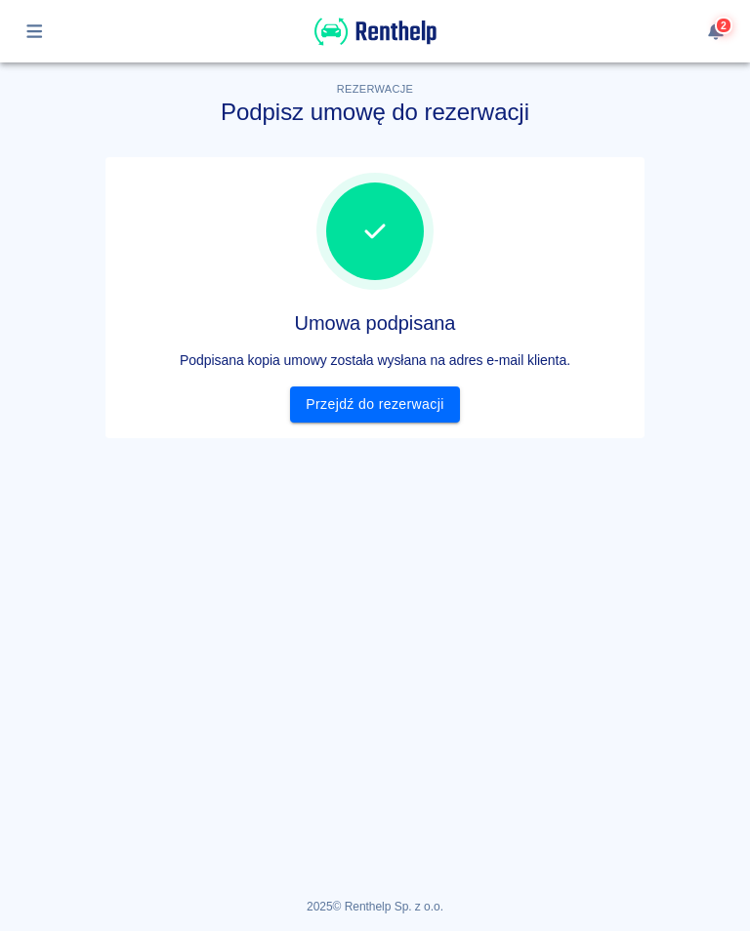
click at [393, 406] on link "Przejdź do rezerwacji" at bounding box center [374, 405] width 169 height 36
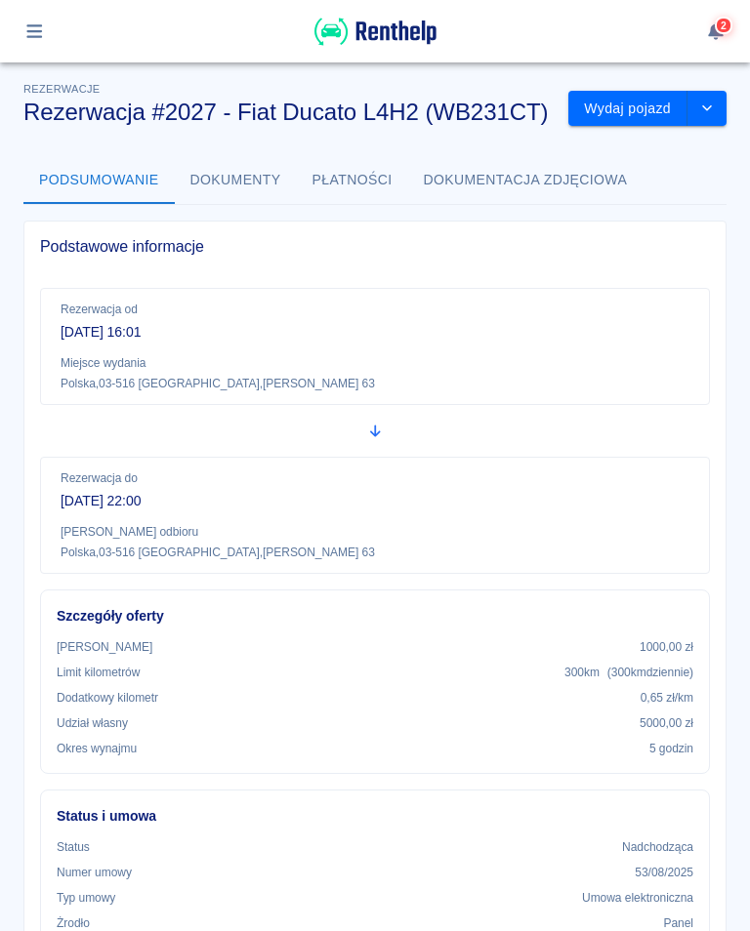
click at [645, 105] on button "Wydaj pojazd" at bounding box center [627, 109] width 119 height 36
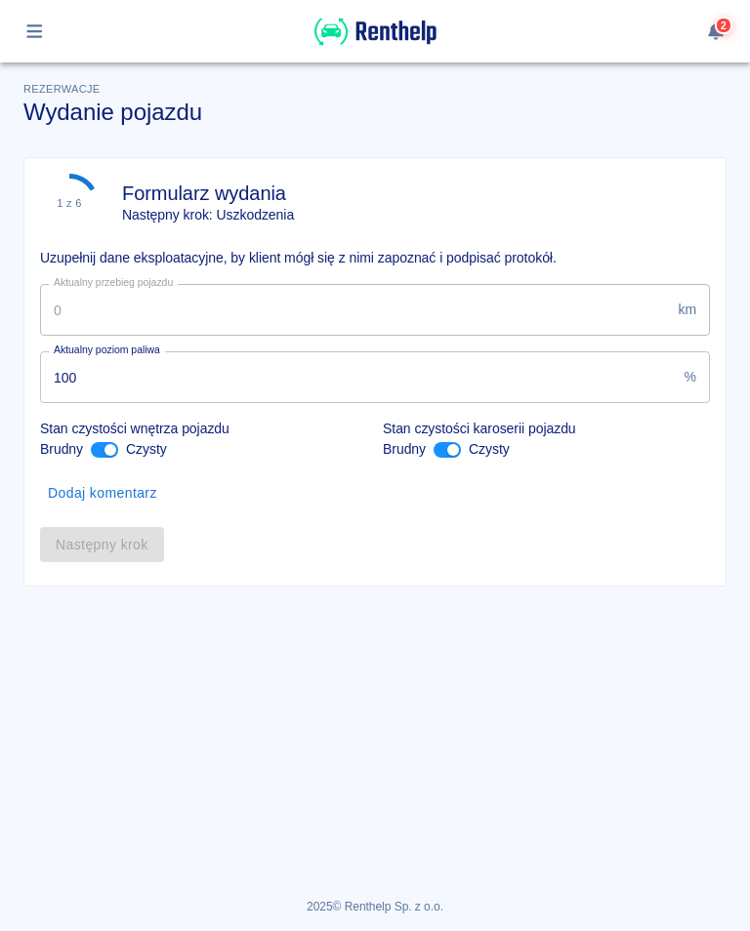
type input "12096"
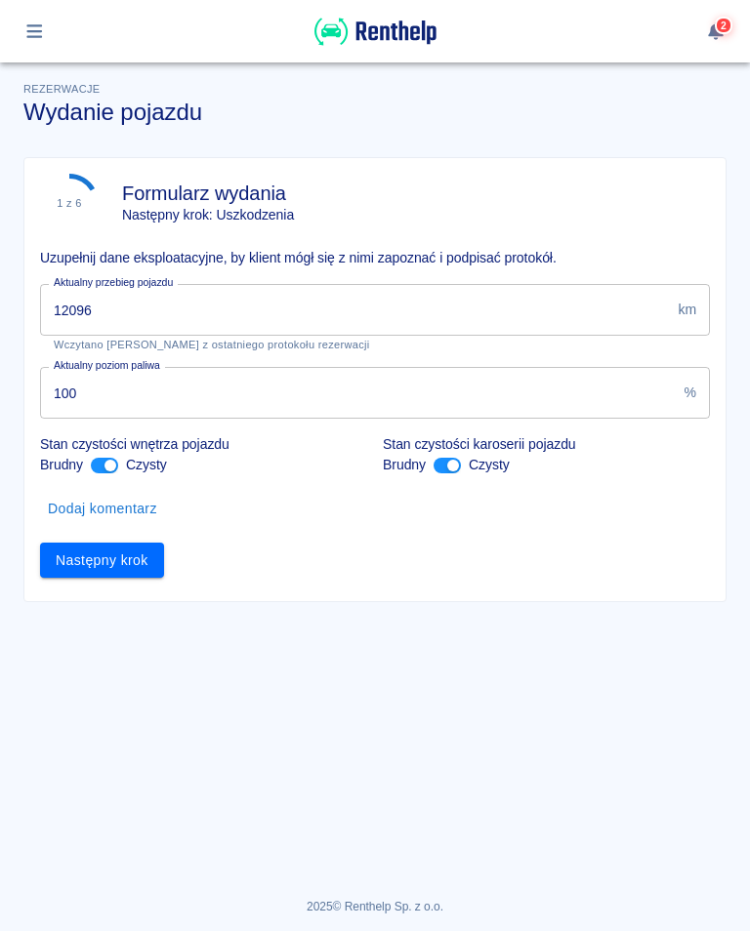
click at [96, 573] on button "Następny krok" at bounding box center [102, 561] width 124 height 36
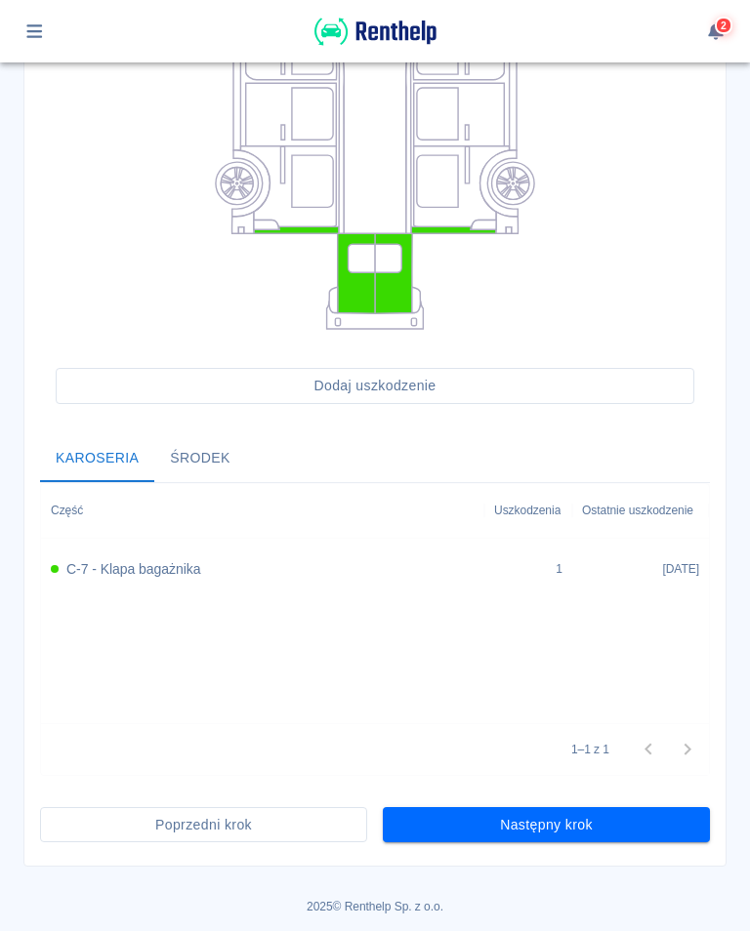
scroll to position [377, 0]
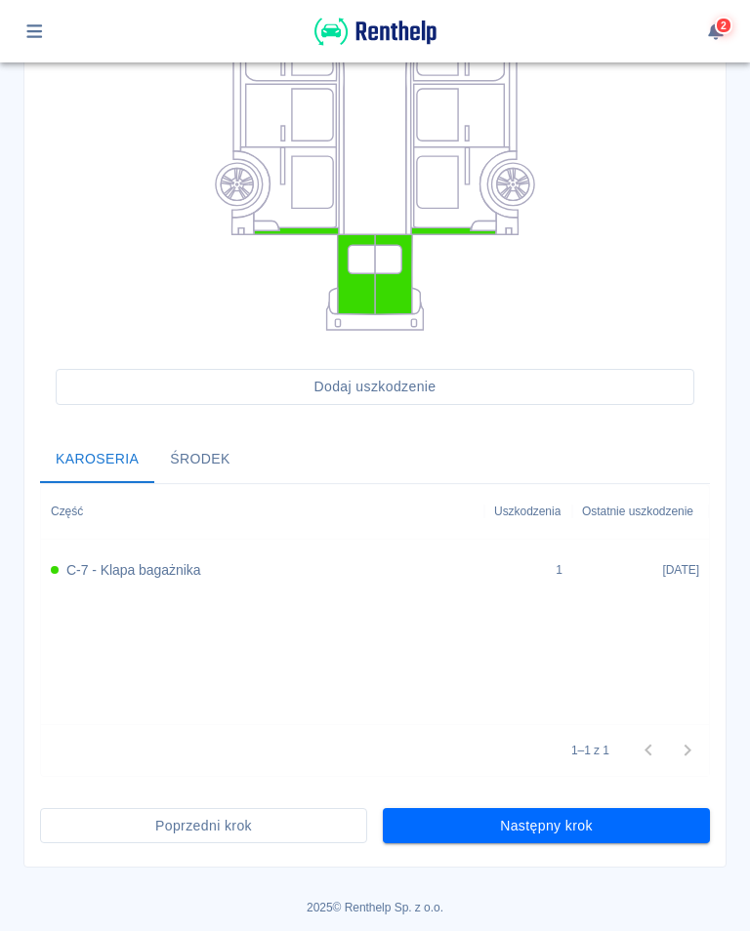
click at [518, 829] on button "Następny krok" at bounding box center [546, 826] width 327 height 36
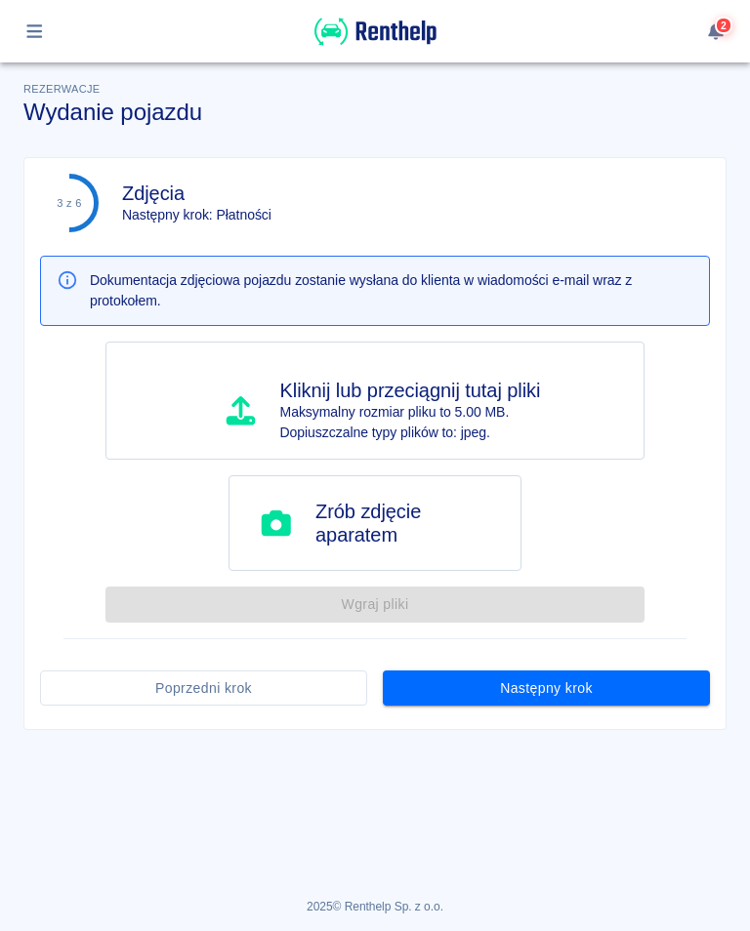
click at [540, 697] on button "Następny krok" at bounding box center [546, 689] width 327 height 36
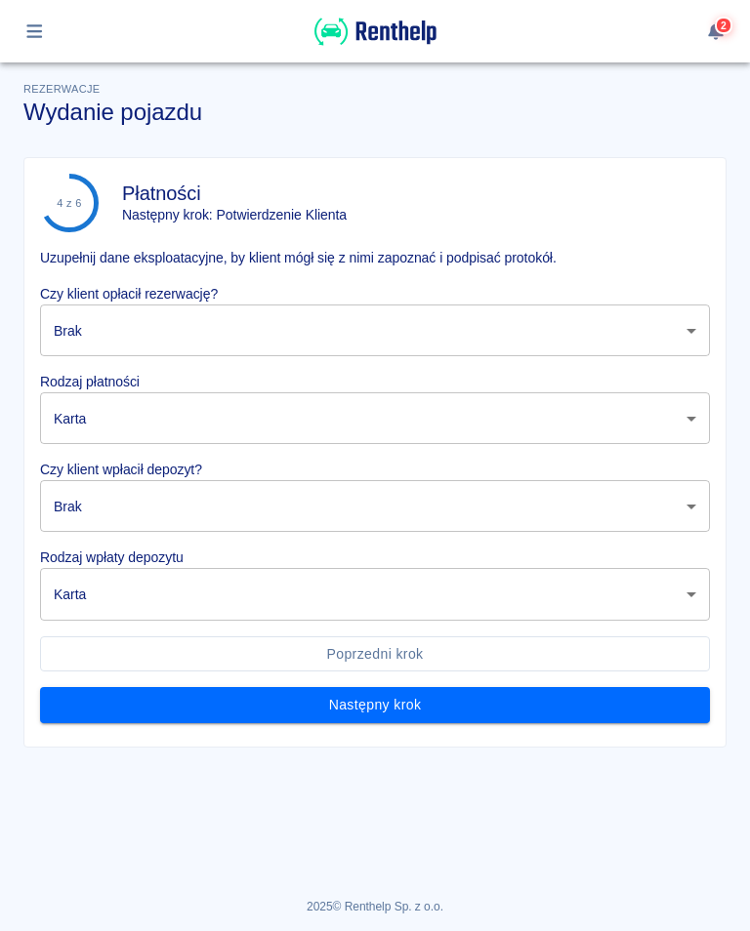
click at [107, 314] on body "Używamy plików Cookies, by zapewnić Ci najlepsze możliwe doświadczenie. Aby dow…" at bounding box center [375, 465] width 750 height 931
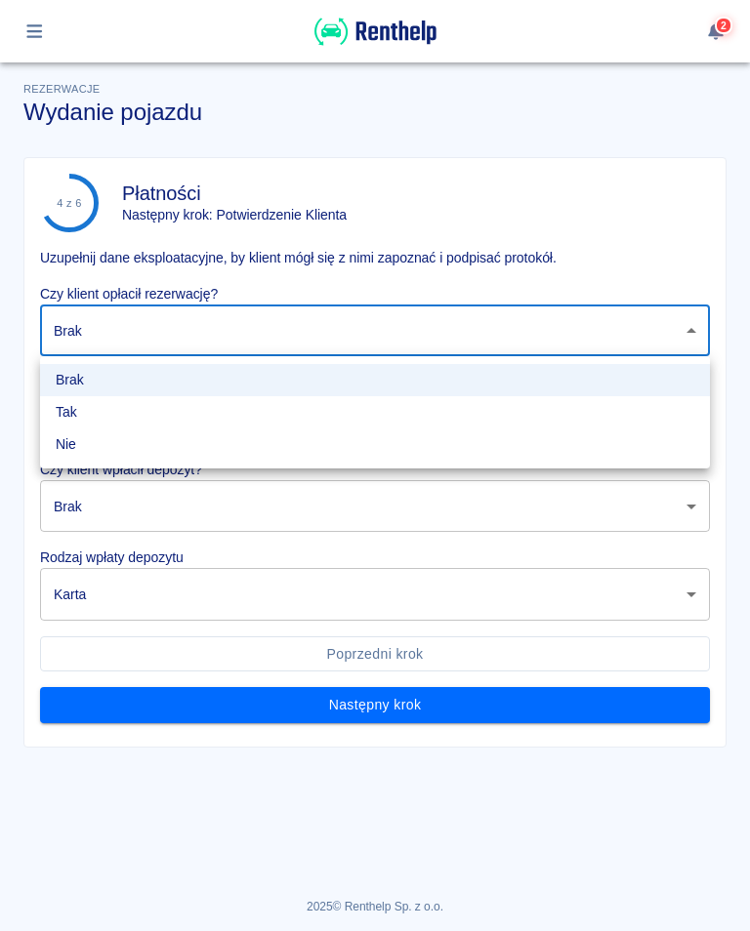
click at [72, 407] on li "Tak" at bounding box center [375, 412] width 670 height 32
type input "true"
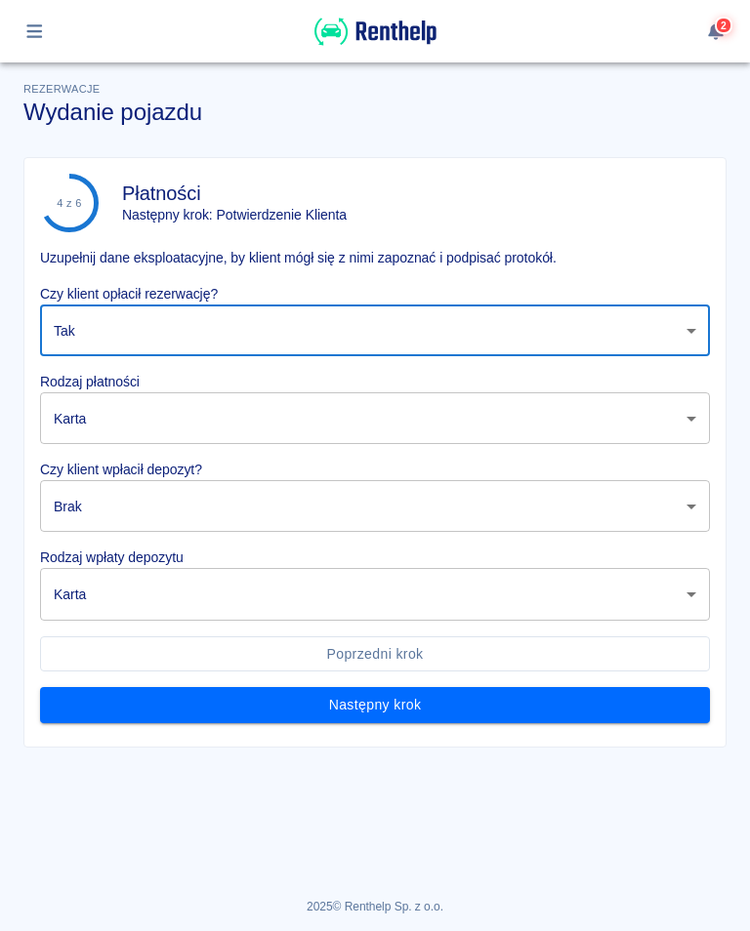
click at [102, 414] on body "Używamy plików Cookies, by zapewnić Ci najlepsze możliwe doświadczenie. Aby dow…" at bounding box center [375, 465] width 750 height 931
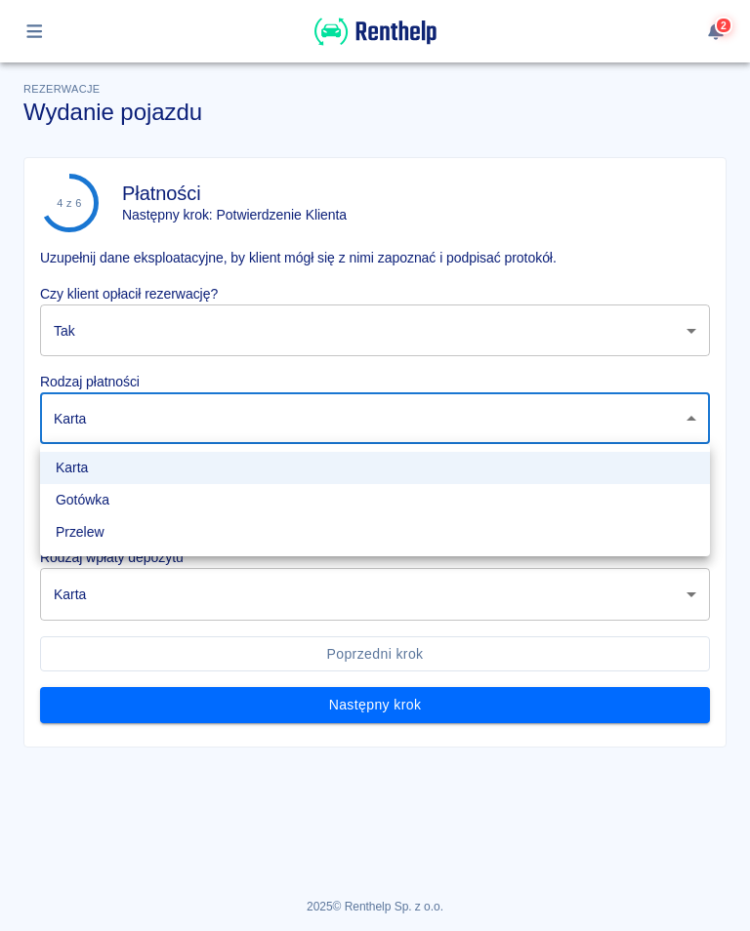
click at [632, 114] on div at bounding box center [375, 465] width 750 height 931
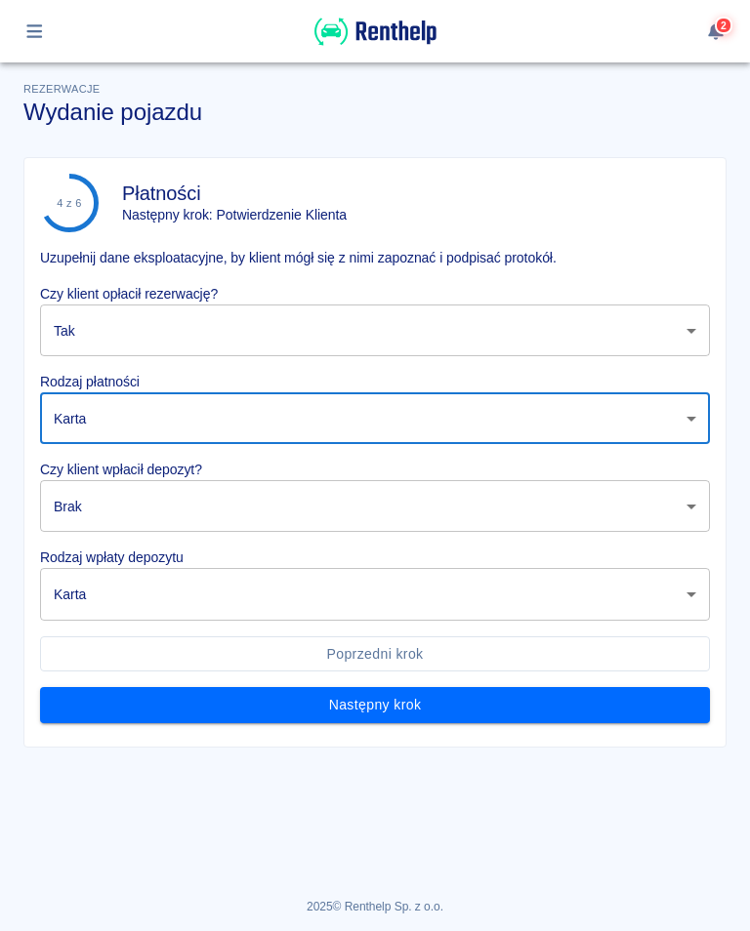
click at [65, 511] on body "Używamy plików Cookies, by zapewnić Ci najlepsze możliwe doświadczenie. Aby dow…" at bounding box center [375, 465] width 750 height 931
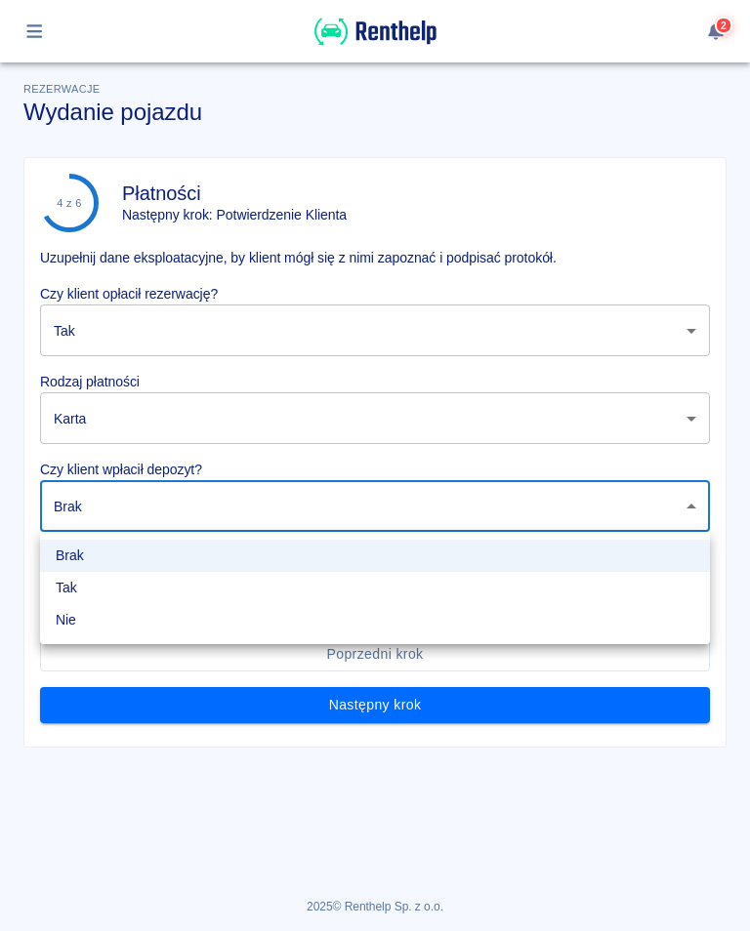
click at [69, 593] on li "Tak" at bounding box center [375, 588] width 670 height 32
type input "true"
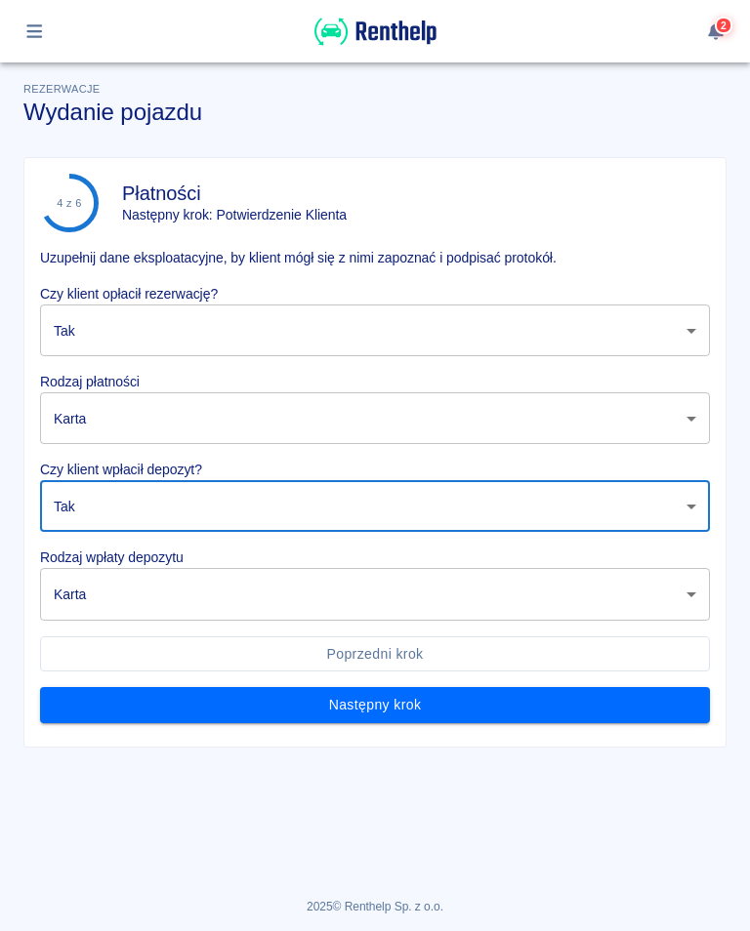
click at [79, 598] on body "Używamy plików Cookies, by zapewnić Ci najlepsze możliwe doświadczenie. Aby dow…" at bounding box center [375, 465] width 750 height 931
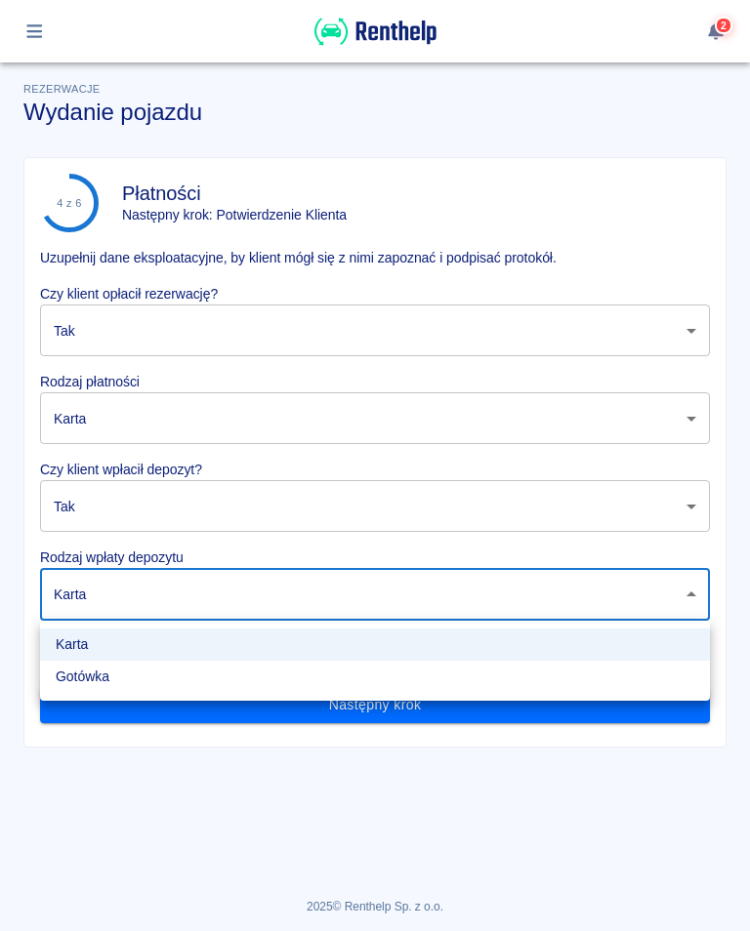
click at [105, 680] on li "Gotówka" at bounding box center [375, 677] width 670 height 32
type input "cash"
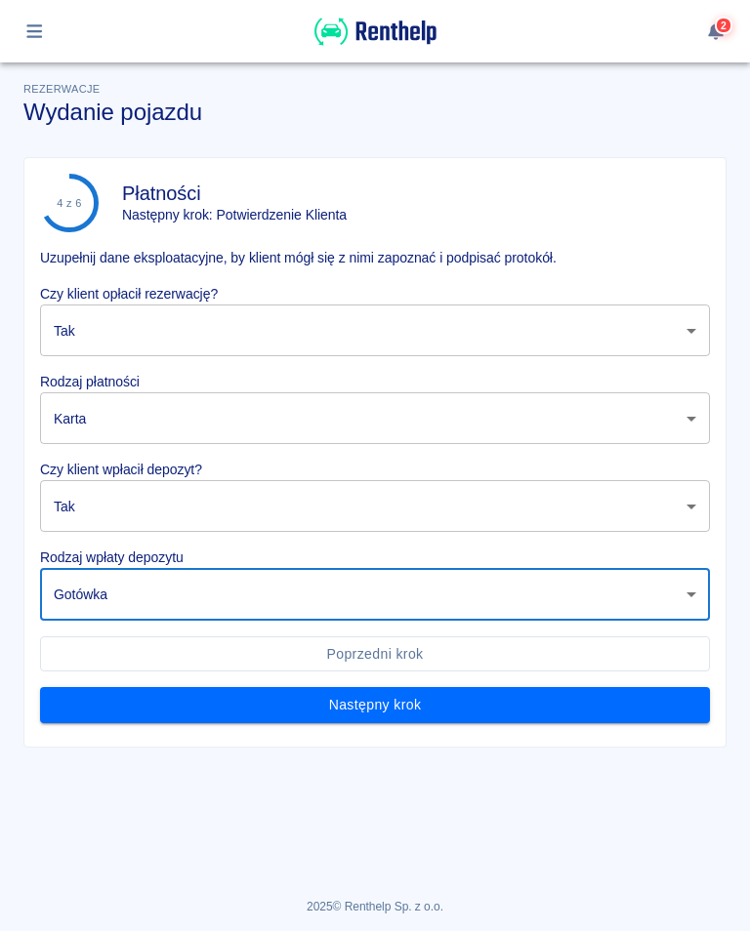
click at [370, 699] on button "Następny krok" at bounding box center [375, 705] width 670 height 36
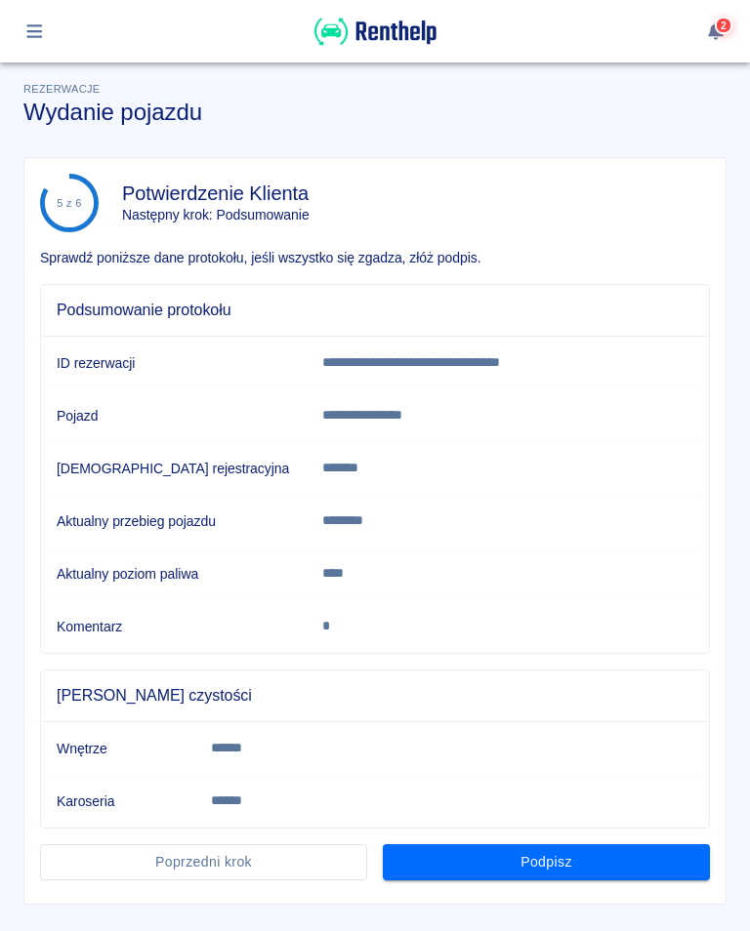
click at [553, 871] on button "Podpisz" at bounding box center [546, 862] width 327 height 36
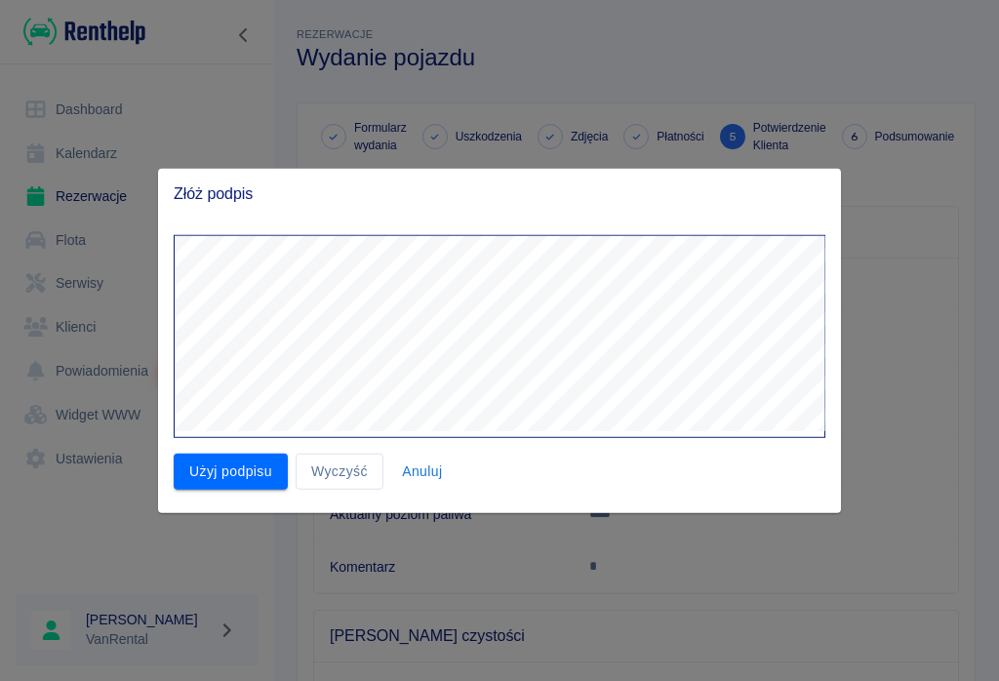
click at [213, 475] on button "Użyj podpisu" at bounding box center [231, 472] width 114 height 36
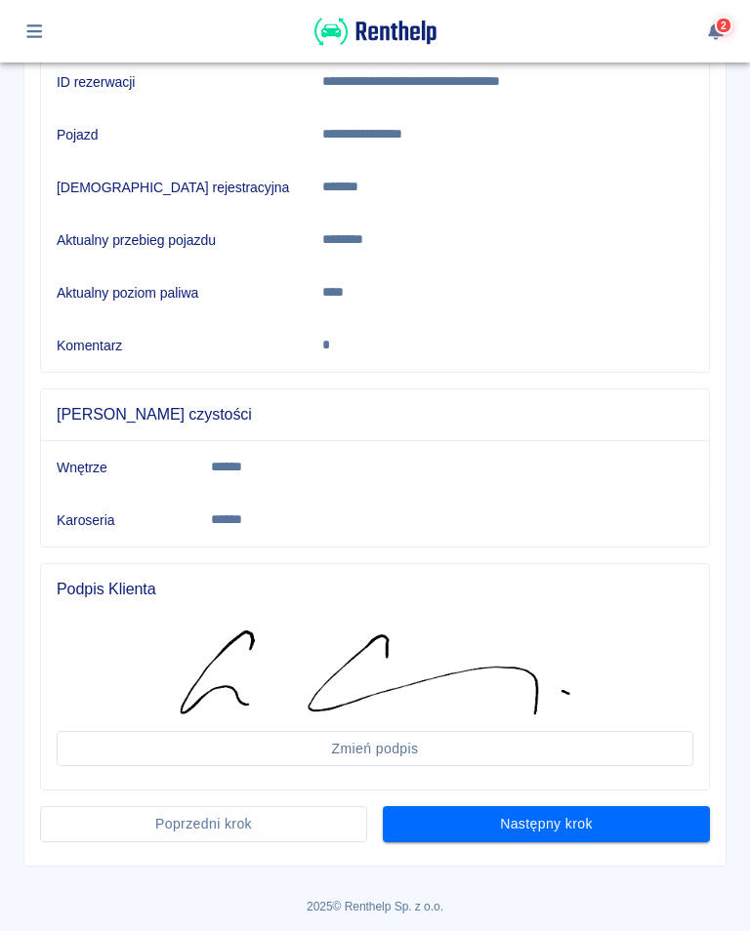
scroll to position [280, 0]
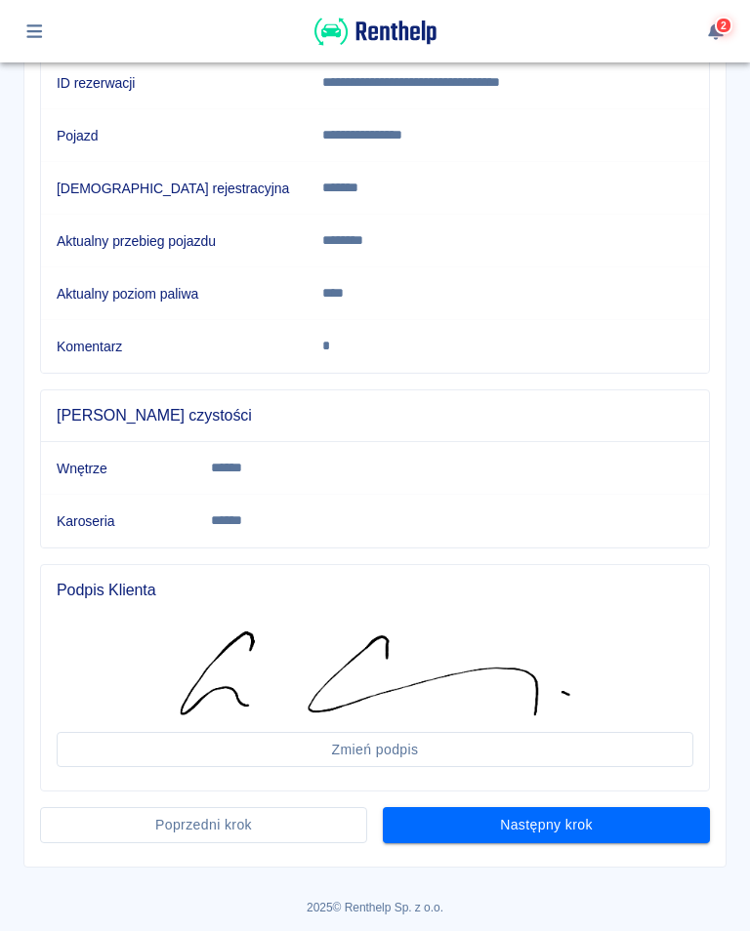
click at [551, 828] on button "Następny krok" at bounding box center [546, 825] width 327 height 36
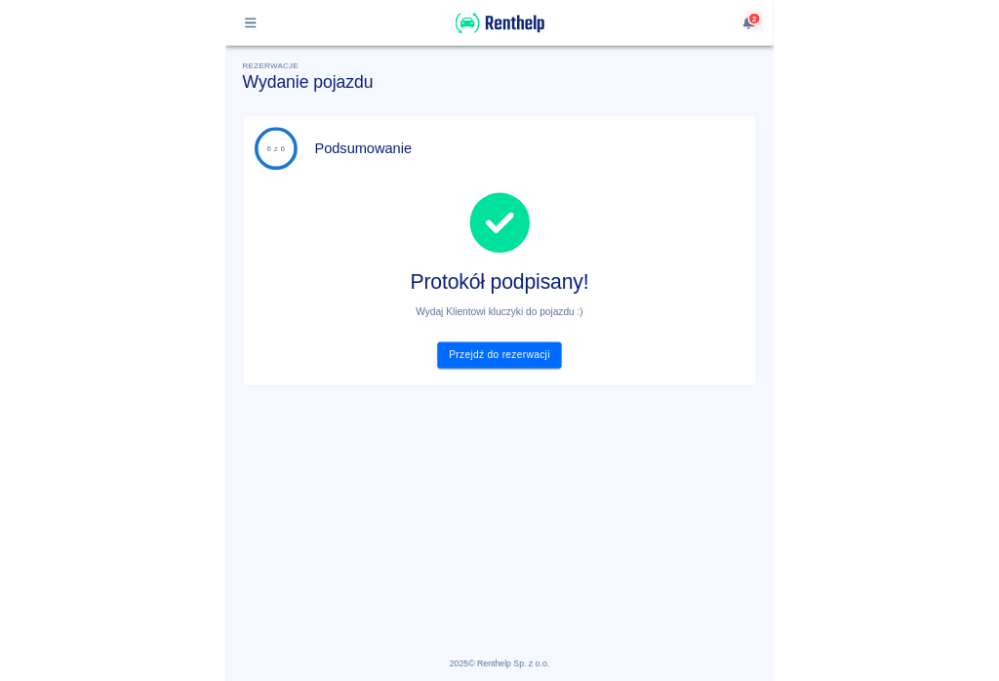
scroll to position [0, 0]
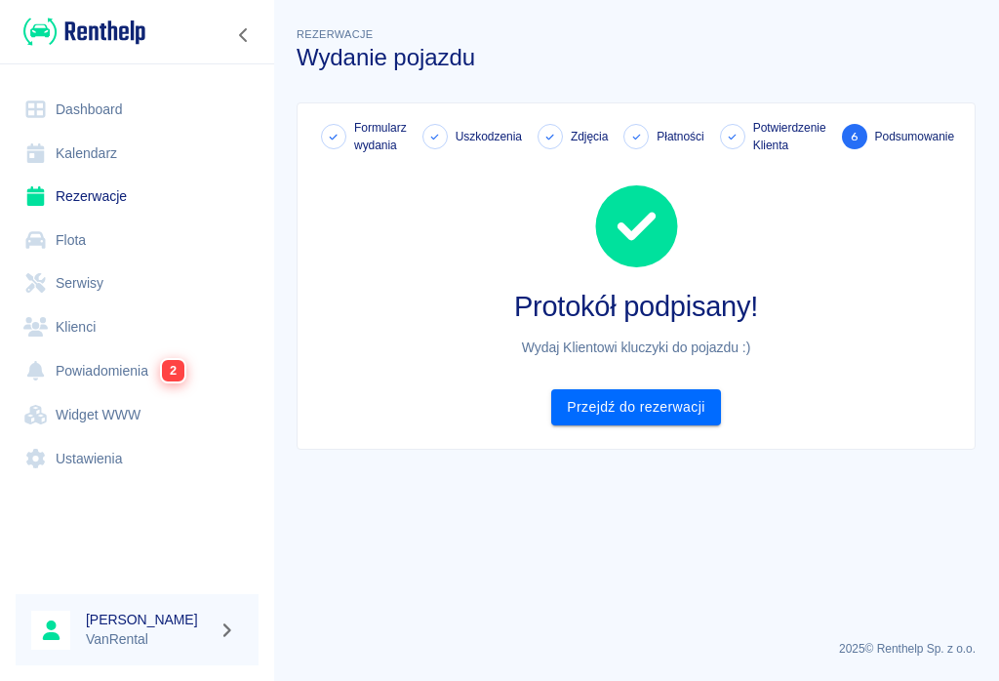
click at [93, 185] on link "Rezerwacje" at bounding box center [137, 197] width 243 height 44
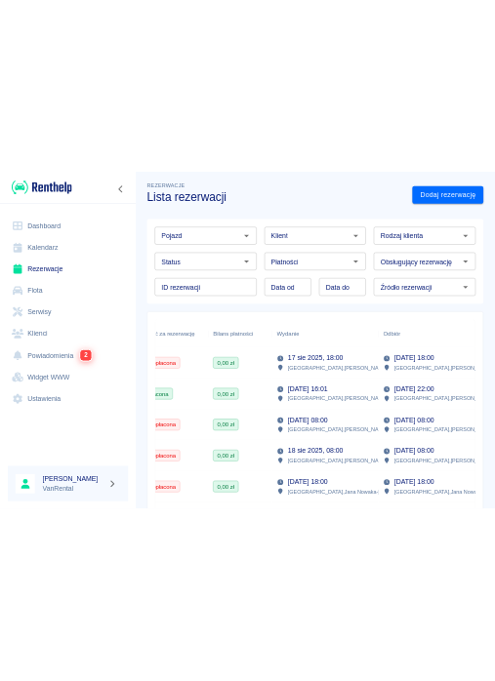
scroll to position [3, 0]
